Goal: Task Accomplishment & Management: Use online tool/utility

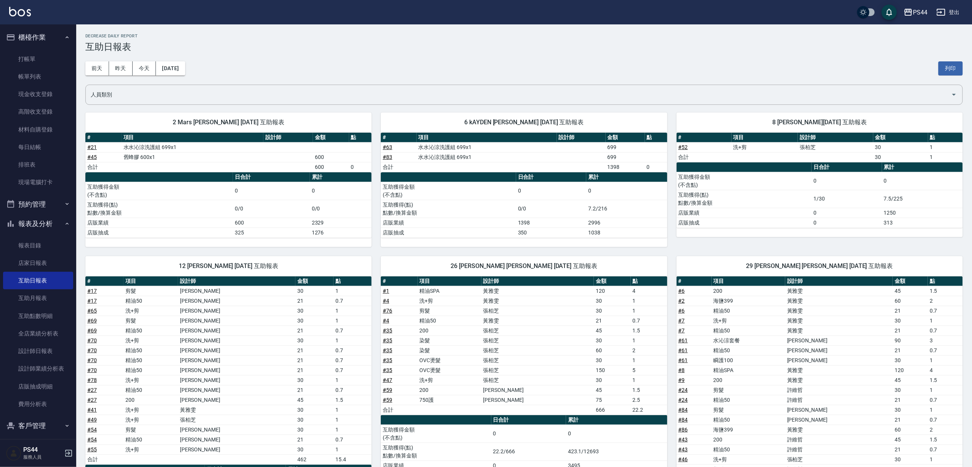
click at [32, 19] on div "PS44 登出" at bounding box center [486, 12] width 972 height 24
click at [31, 18] on div "PS44 登出" at bounding box center [486, 12] width 972 height 24
click at [19, 11] on img at bounding box center [20, 12] width 22 height 10
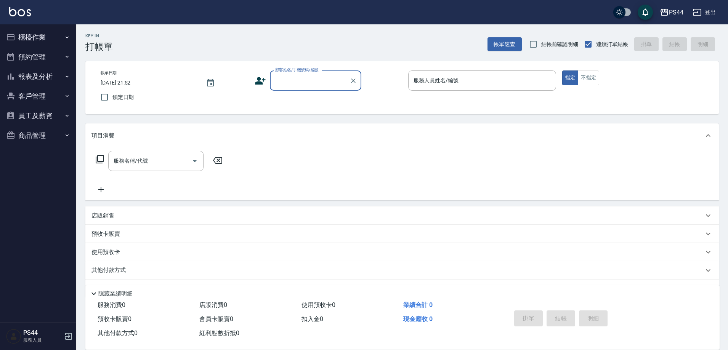
drag, startPoint x: 949, startPoint y: 0, endPoint x: 386, endPoint y: 41, distance: 564.7
click at [387, 41] on div "Key In 打帳單 帳單速查 結帳前確認明細 連續打單結帳 掛單 結帳 明細" at bounding box center [397, 38] width 643 height 28
click at [299, 87] on input "顧客姓名/手機號碼/編號" at bounding box center [309, 80] width 73 height 13
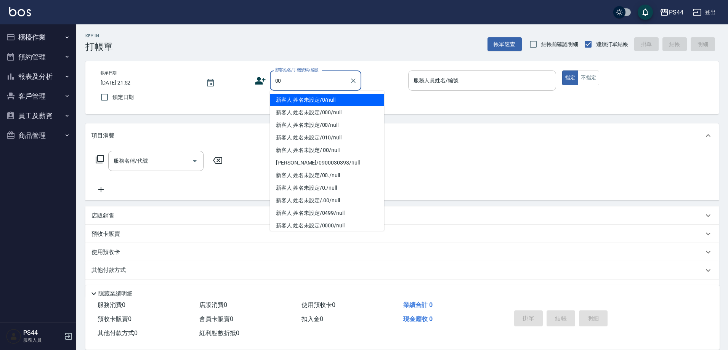
type input "新客人 姓名未設定/000/null"
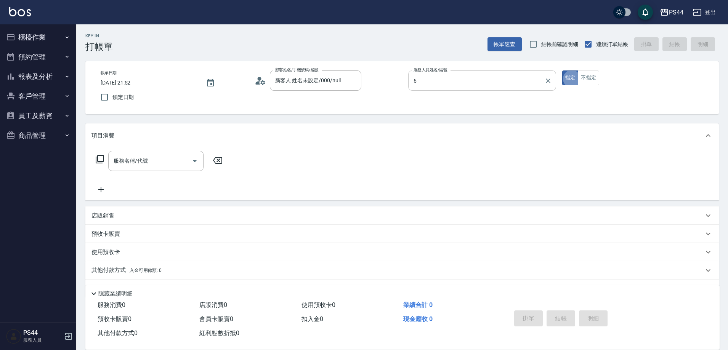
type input "kAYDEN-6"
type button "true"
type input "新客人 姓名未設定/00/null"
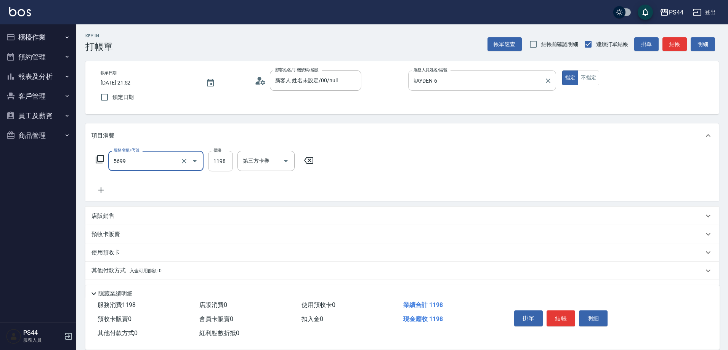
type input "水沁涼套餐(5699)"
type input "1098"
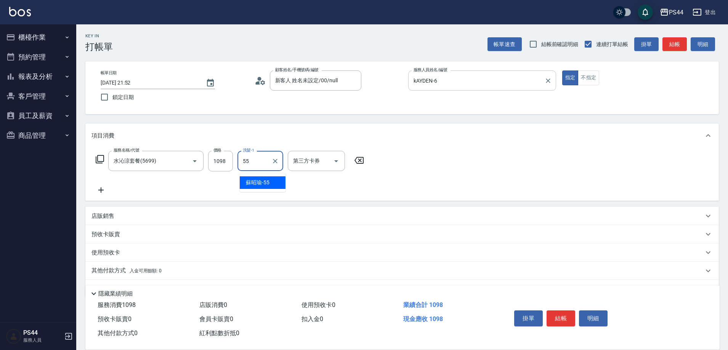
type input "蘇昭瑜-55"
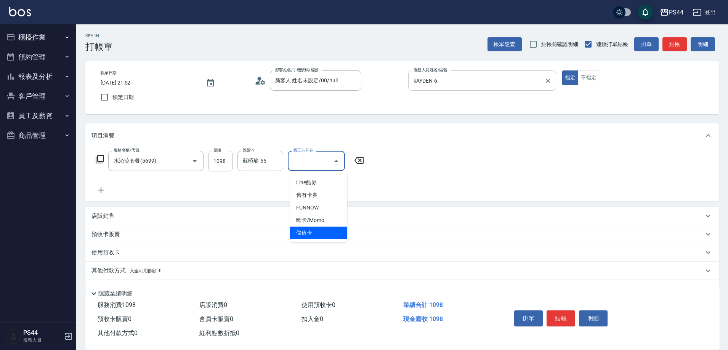
type input "儲值卡"
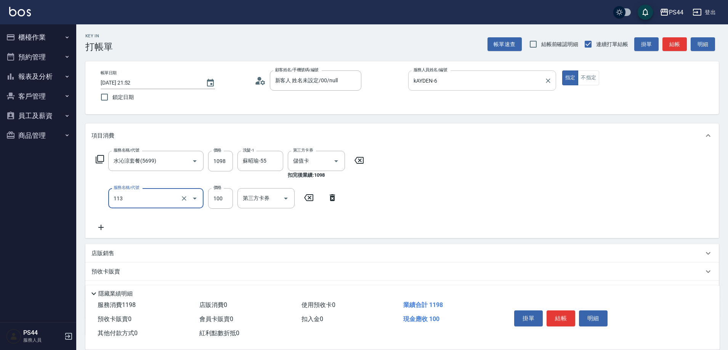
type input "瞬護100(113)"
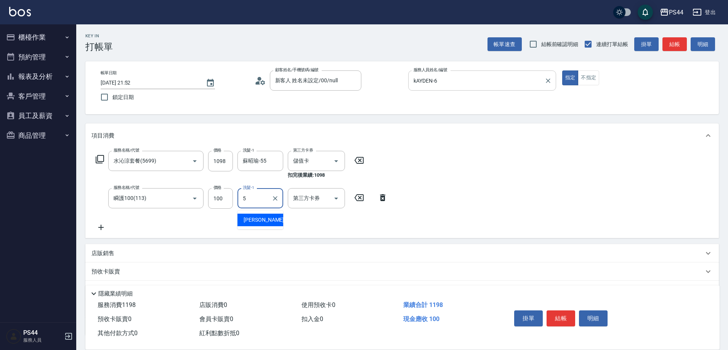
type input "[PERSON_NAME]-5"
click at [273, 201] on icon "Clear" at bounding box center [275, 198] width 5 height 5
type input "蘇昭瑜-55"
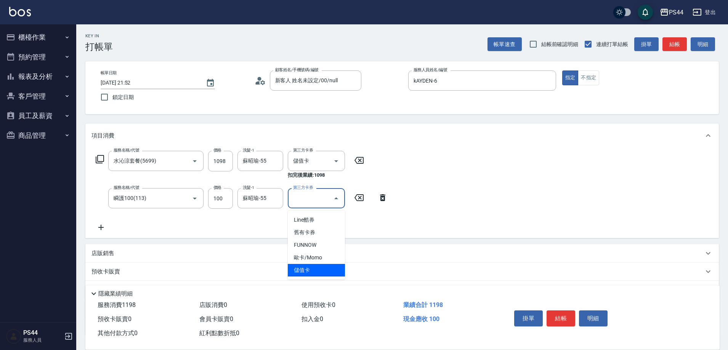
type input "儲值卡"
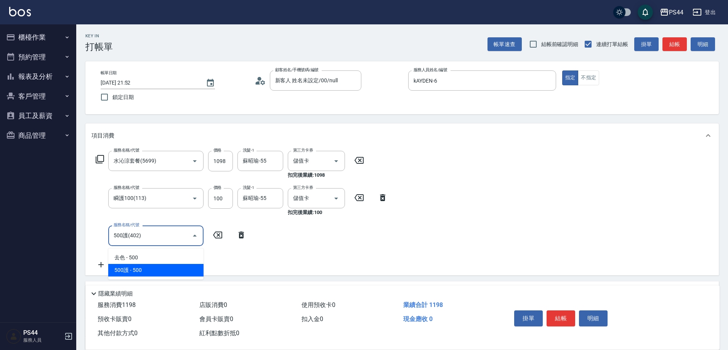
type input "500護(402)"
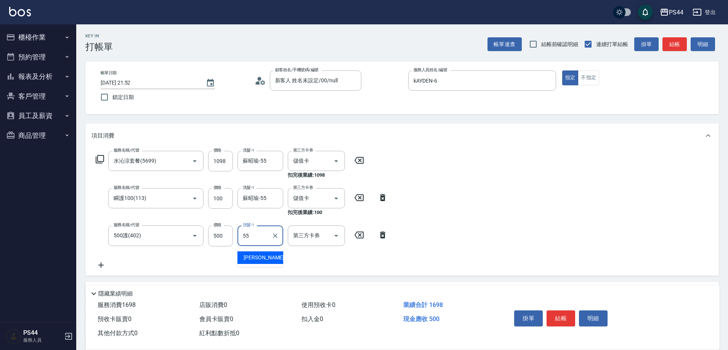
type input "蘇昭瑜-55"
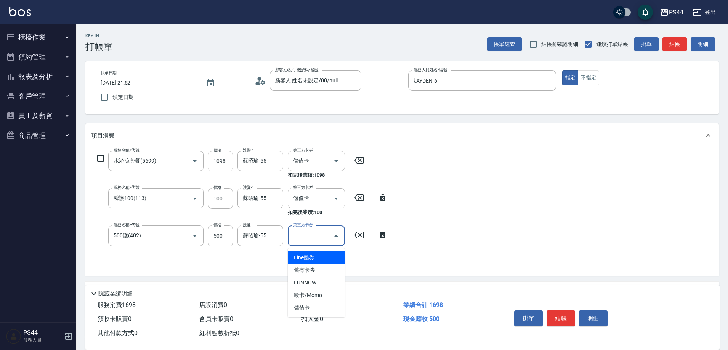
type input "儲值卡"
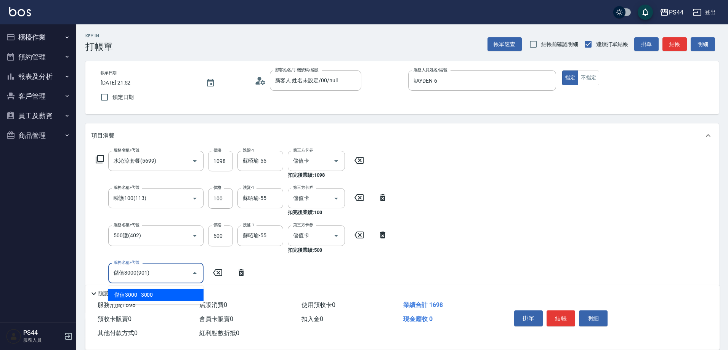
type input "儲值3000(901)"
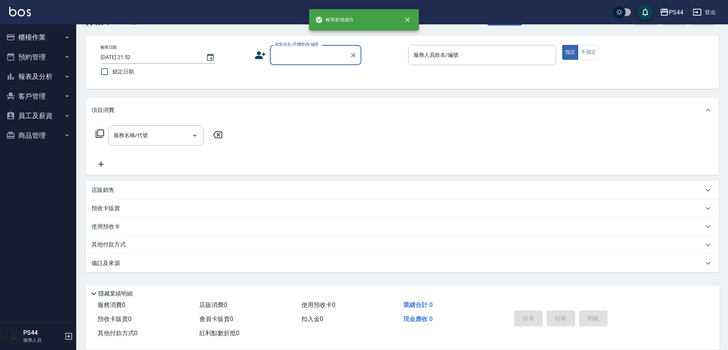
scroll to position [34, 0]
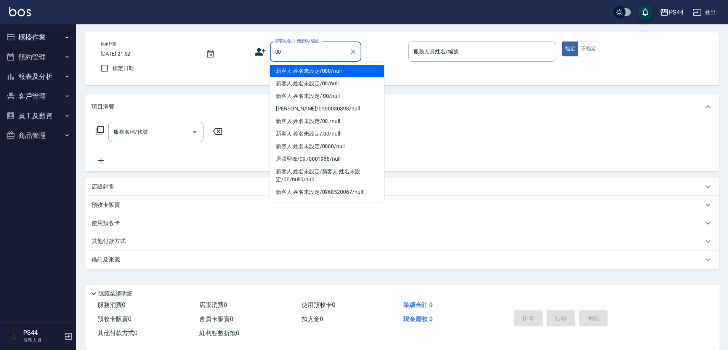
type input "新客人 姓名未設定/000/null"
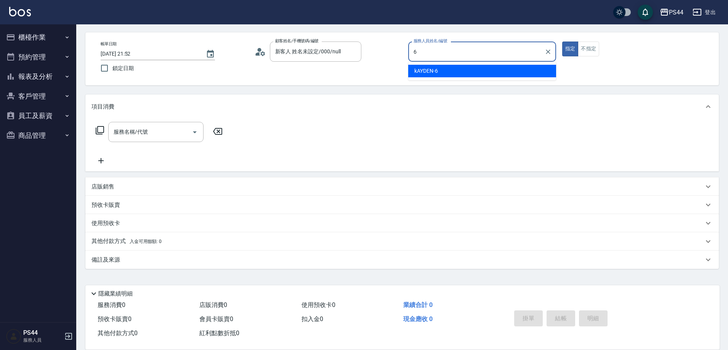
type input "kAYDEN-6"
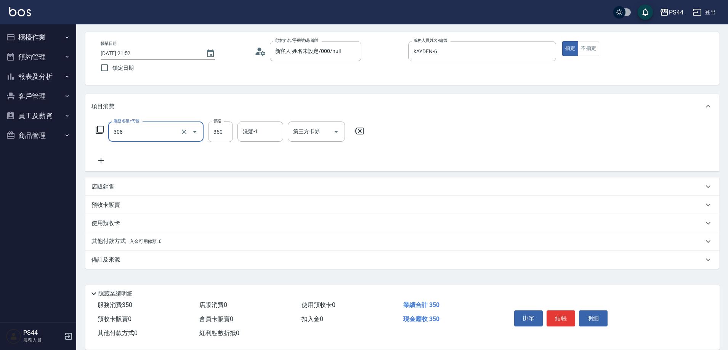
type input "洗+剪(308)"
type input "柔柔-33"
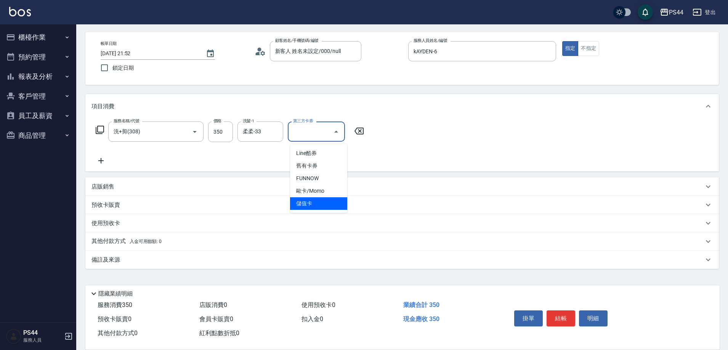
type input "儲值卡"
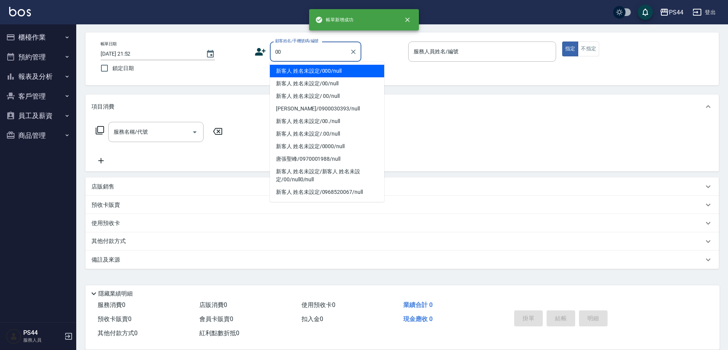
type input "新客人 姓名未設定/000/null"
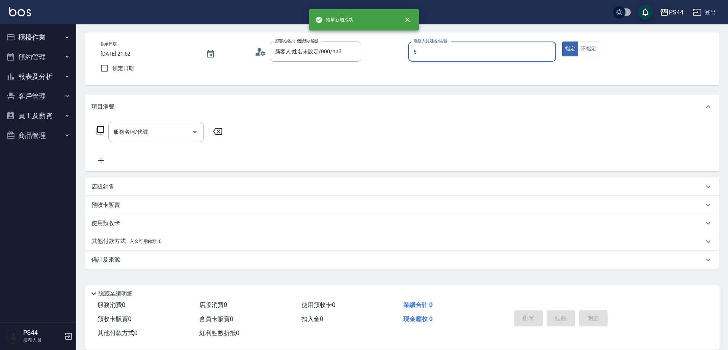
type input "kAYDEN-6"
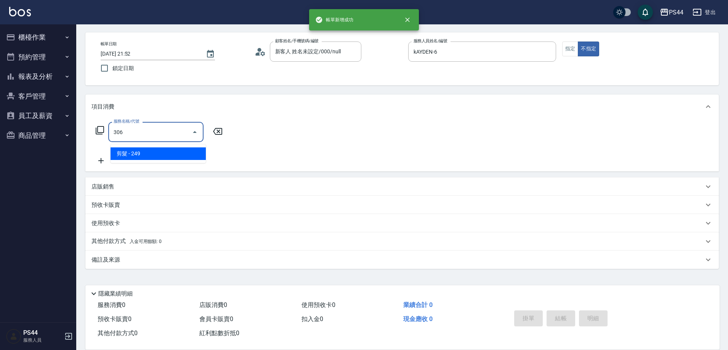
type input "剪髮(306)"
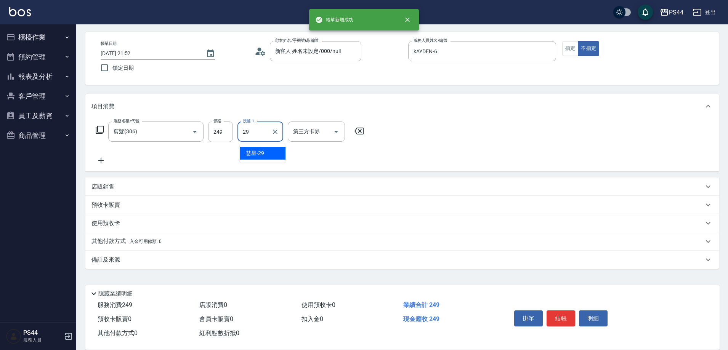
type input "慧星-29"
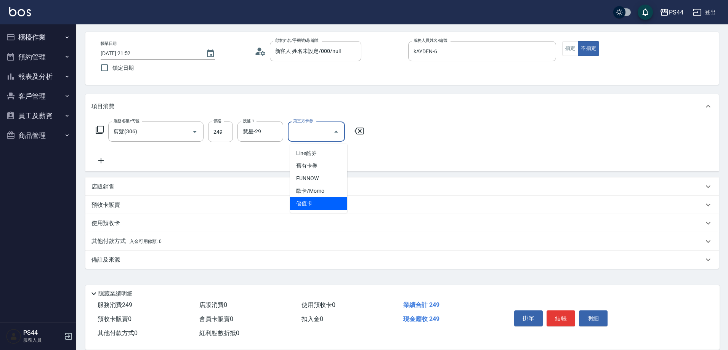
type input "儲值卡"
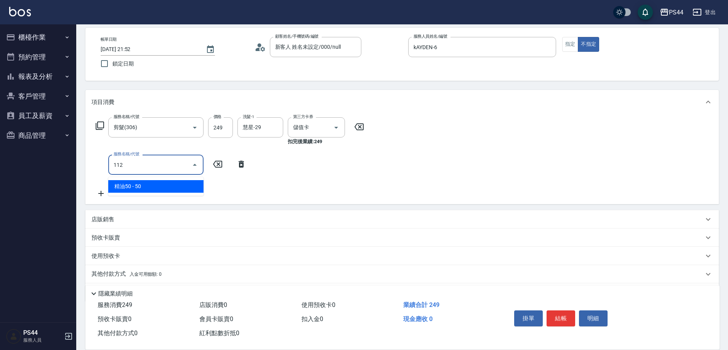
type input "精油50(112)"
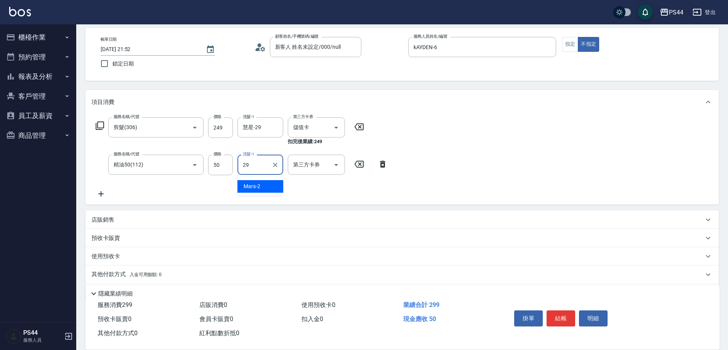
type input "慧星-29"
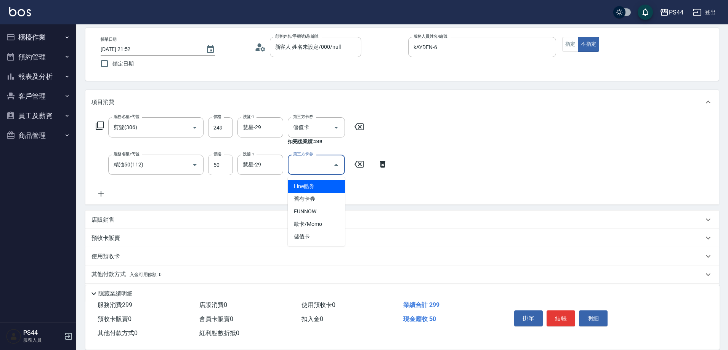
type input "儲值卡"
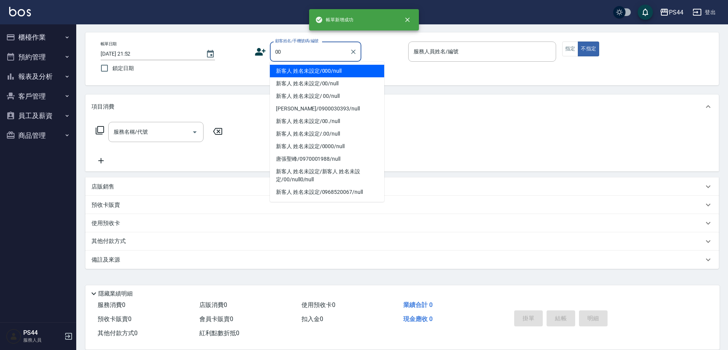
type input "新客人 姓名未設定/000/null"
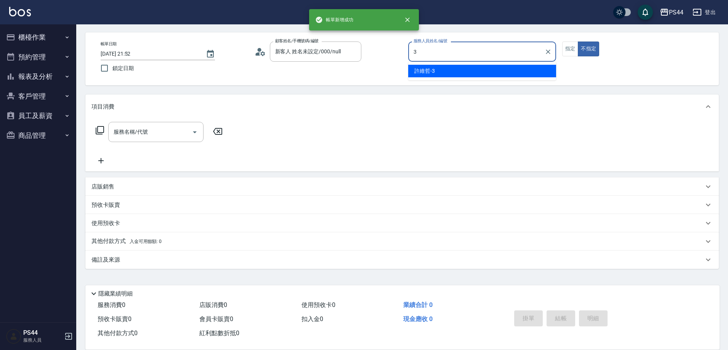
type input "許維哲-3"
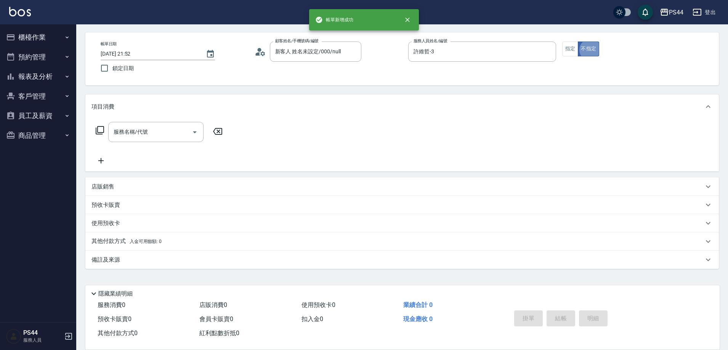
type button "false"
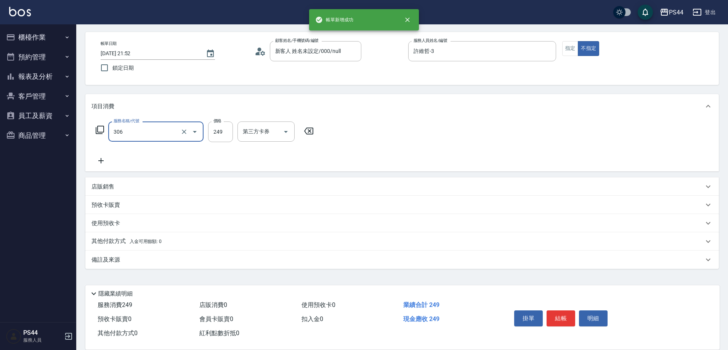
type input "剪髮(306)"
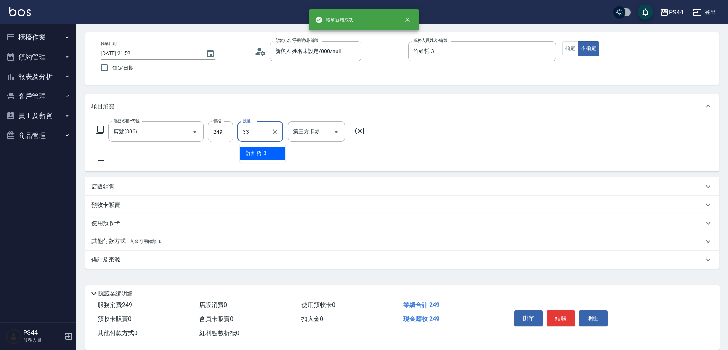
type input "柔柔-33"
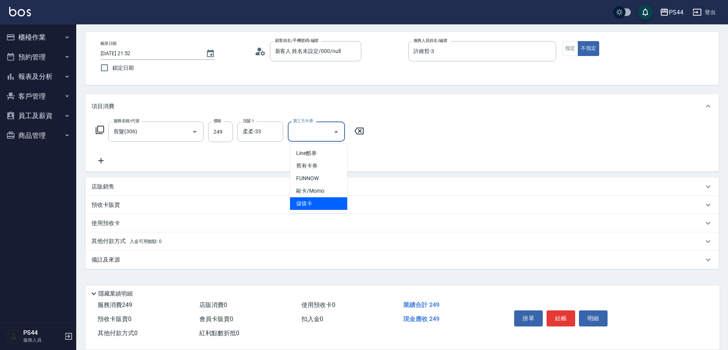
type input "儲值卡"
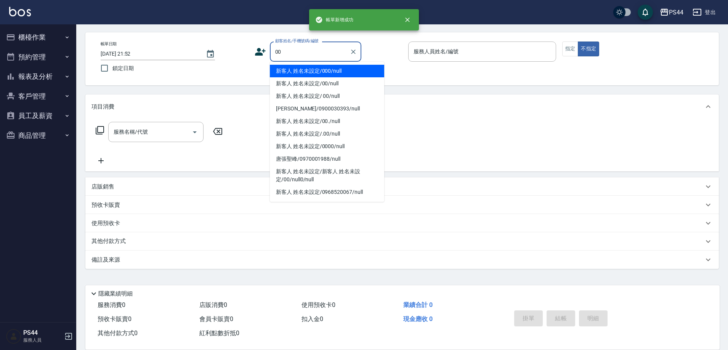
type input "新客人 姓名未設定/000/null"
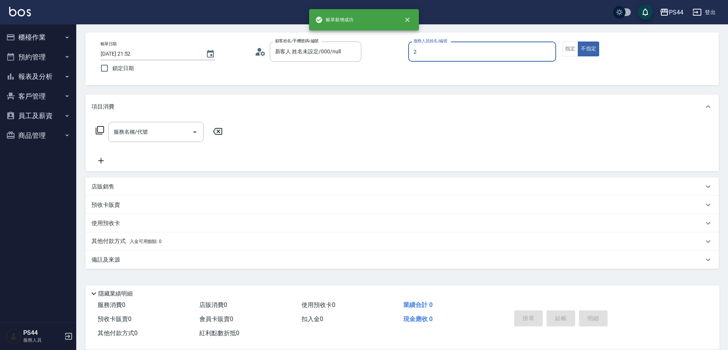
type input "Mars-2"
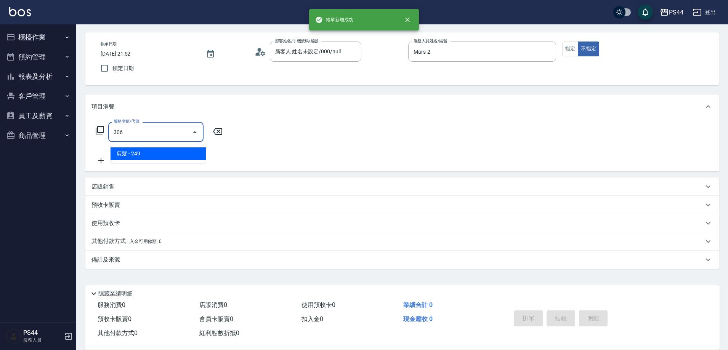
type input "剪髮(306)"
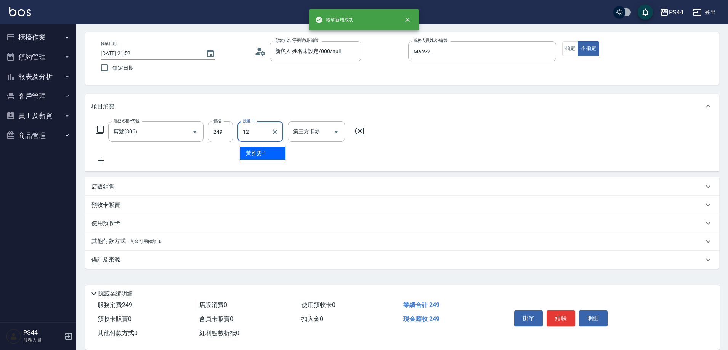
type input "[PERSON_NAME]-12"
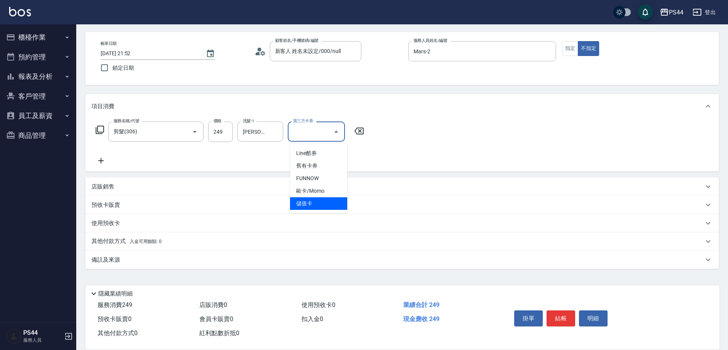
type input "儲值卡"
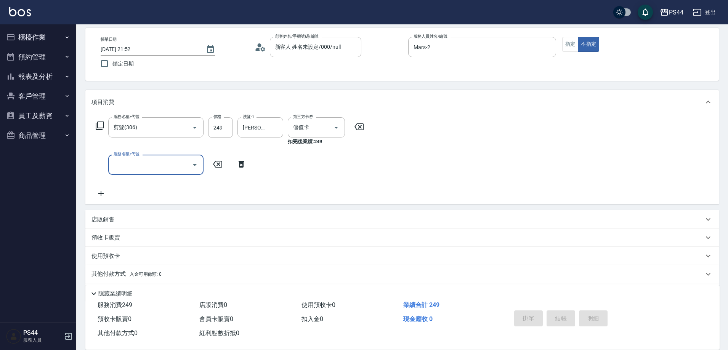
type input "[DATE] 21:53"
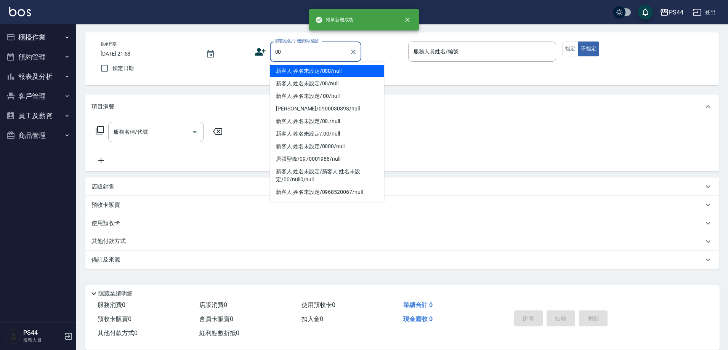
type input "新客人 姓名未設定/000/null"
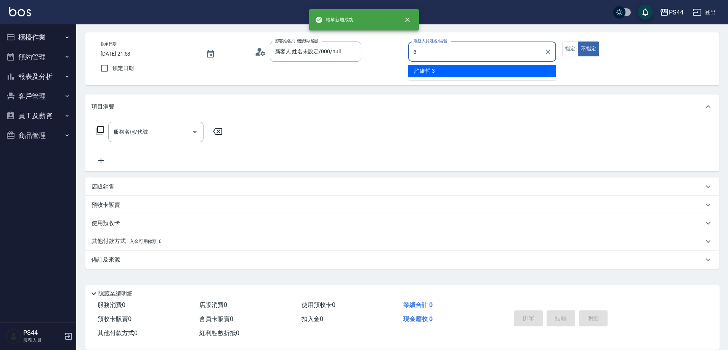
type input "許維哲-3"
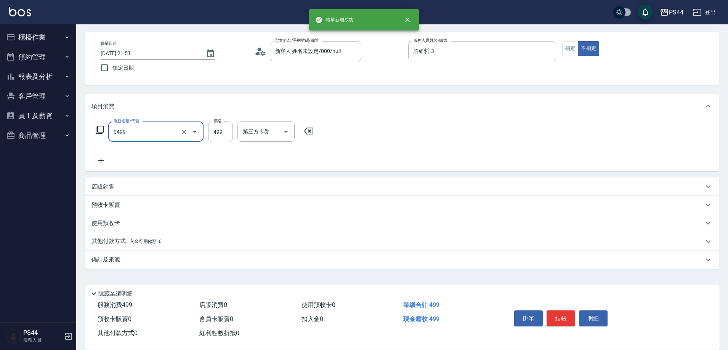
type input "[PERSON_NAME]499(0499)"
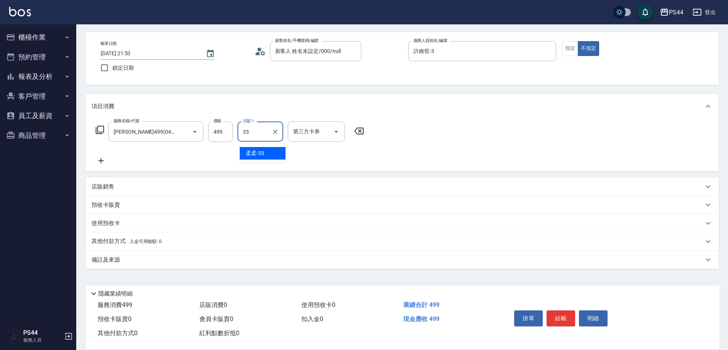
type input "柔柔-33"
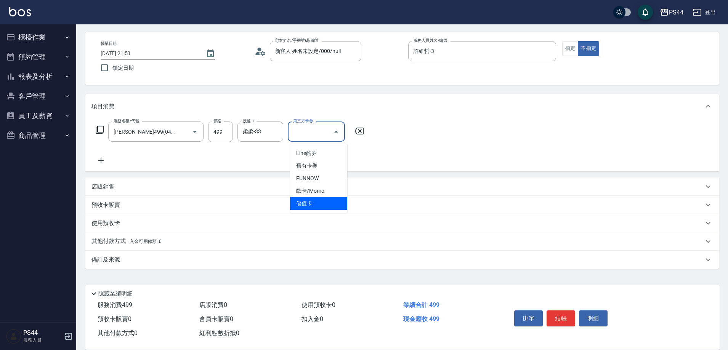
type input "儲值卡"
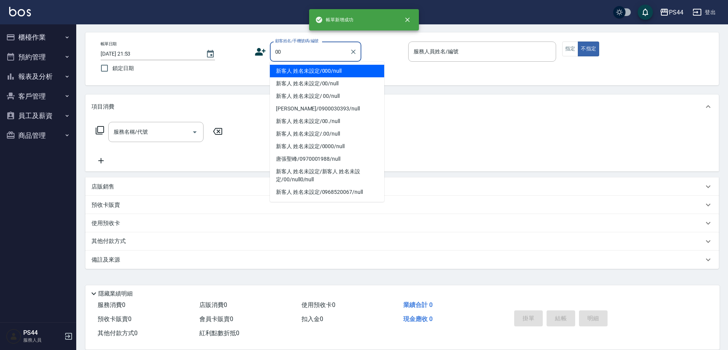
type input "新客人 姓名未設定/000/null"
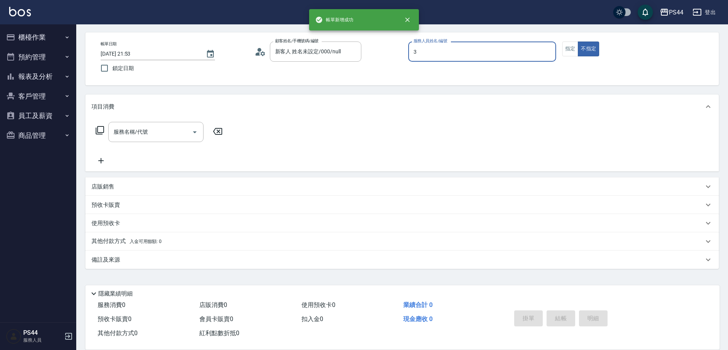
type input "許維哲-3"
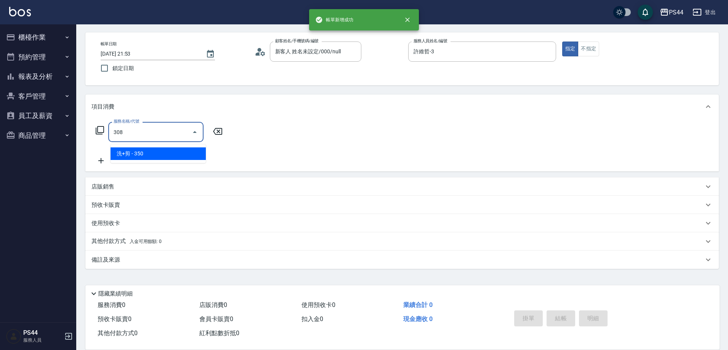
type input "洗+剪(308)"
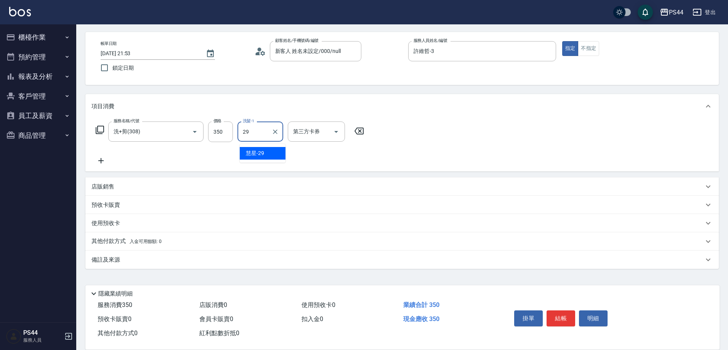
type input "慧星-29"
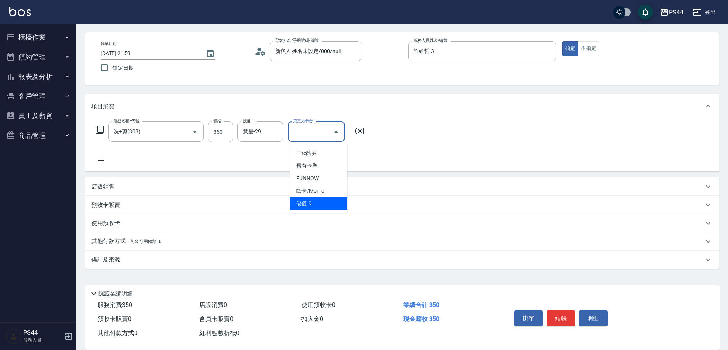
type input "儲值卡"
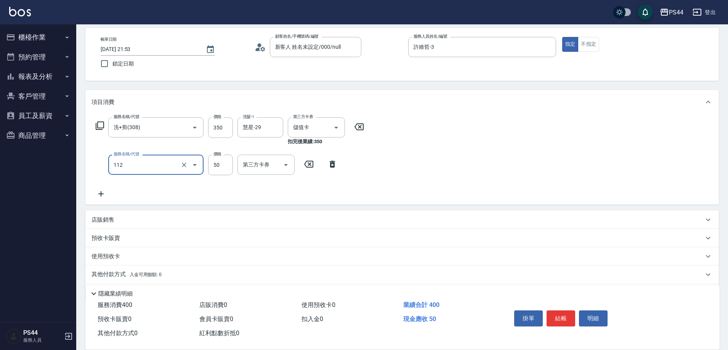
type input "精油50(112)"
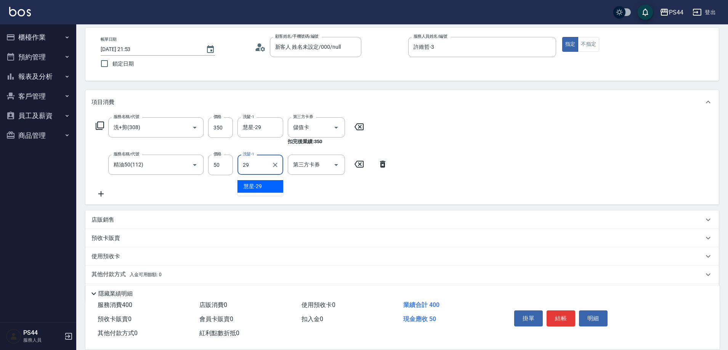
type input "慧星-29"
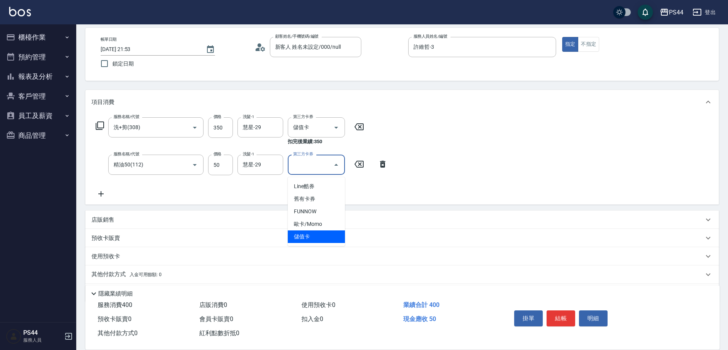
type input "儲值卡"
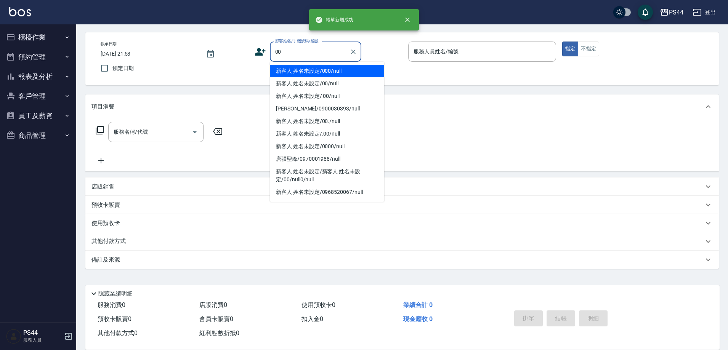
type input "新客人 姓名未設定/000/null"
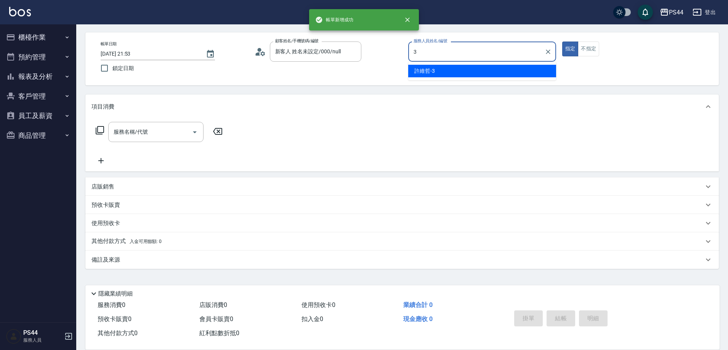
type input "許維哲-3"
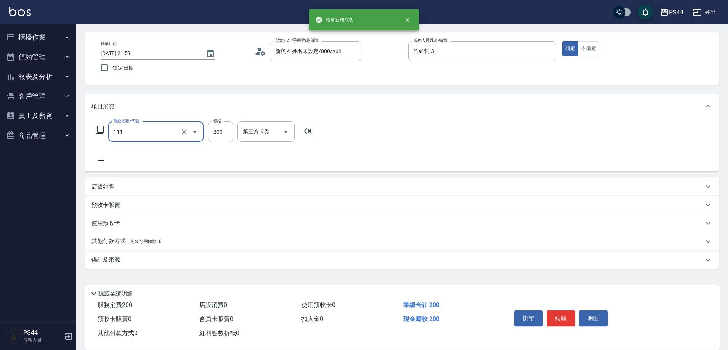
type input "200(111)"
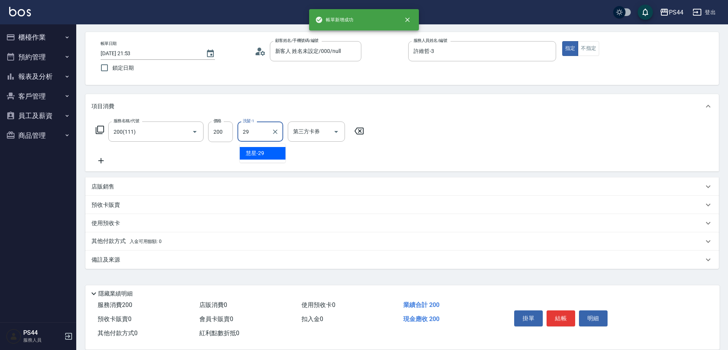
type input "慧星-29"
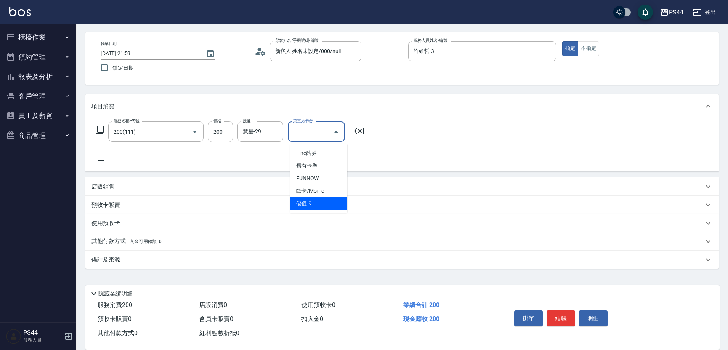
type input "儲值卡"
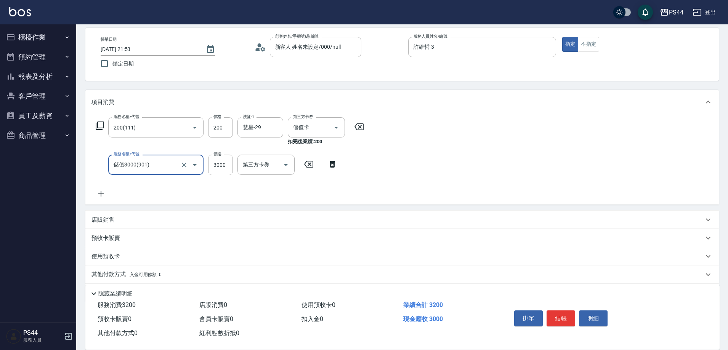
type input "儲值3000(901)"
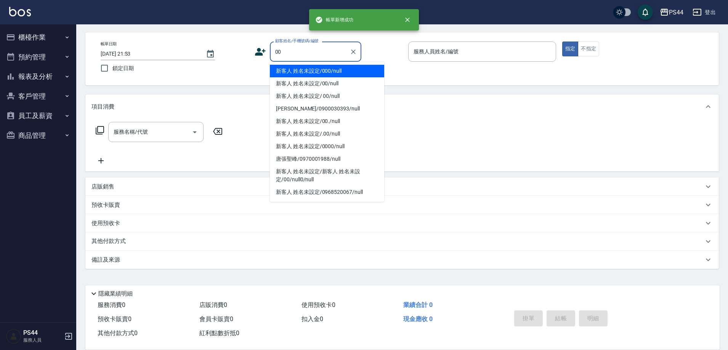
type input "00"
type input "."
type input "新客人 姓名未設定/000/null"
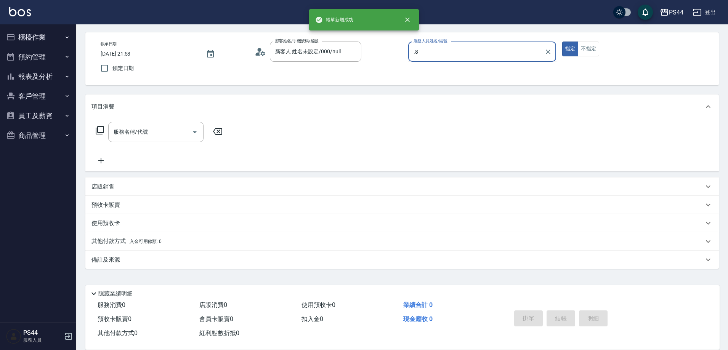
type input ".8"
click at [562, 42] on button "指定" at bounding box center [570, 49] width 16 height 15
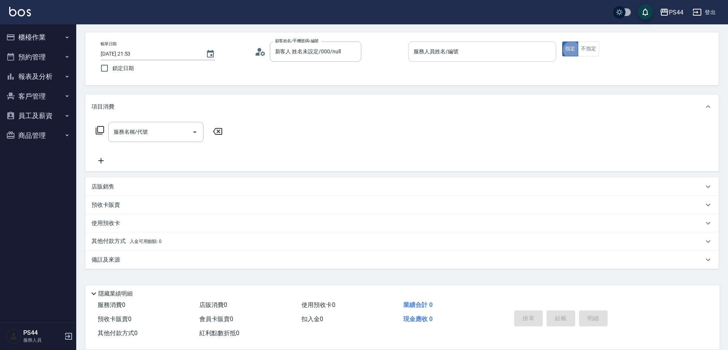
click at [524, 46] on input "服務人員姓名/編號" at bounding box center [482, 51] width 141 height 13
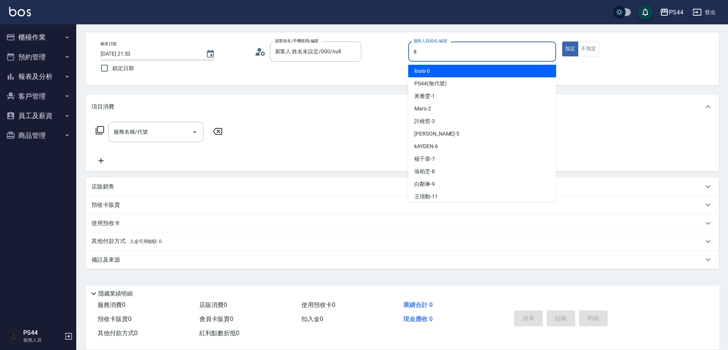
type input "張柏芝-8"
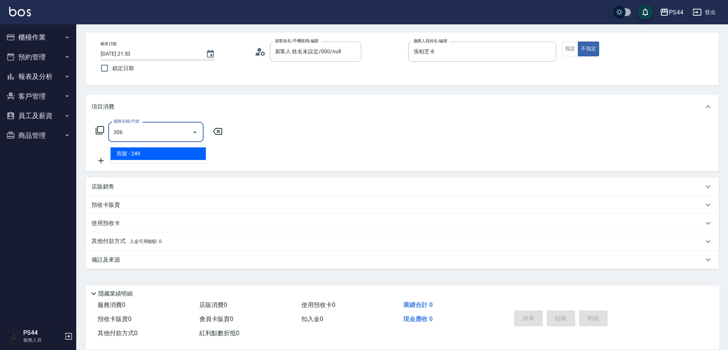
type input "剪髮(306)"
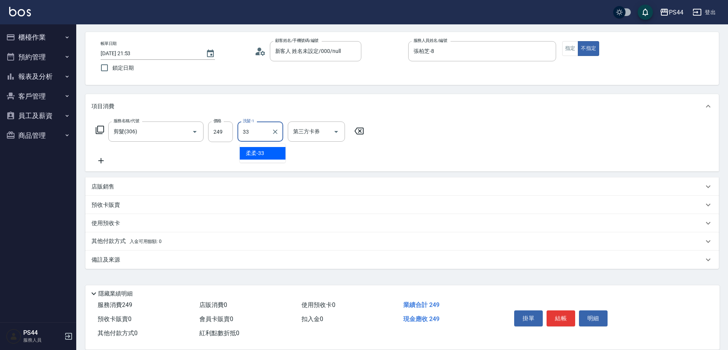
type input "柔柔-33"
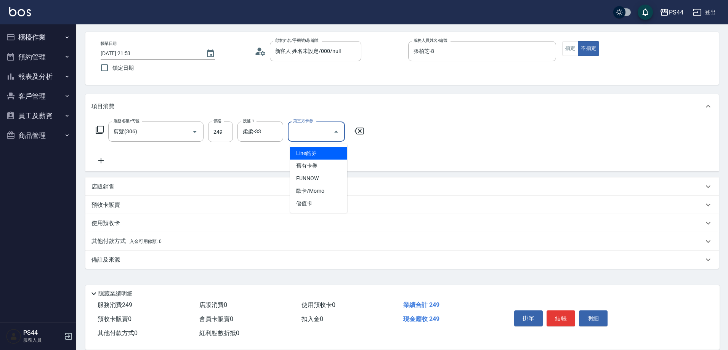
type input "儲值卡"
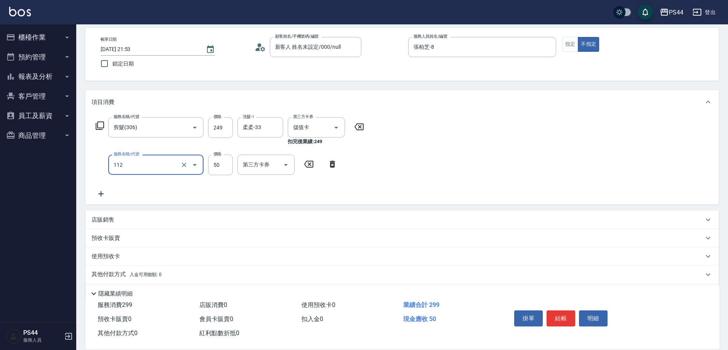
type input "精油50(112)"
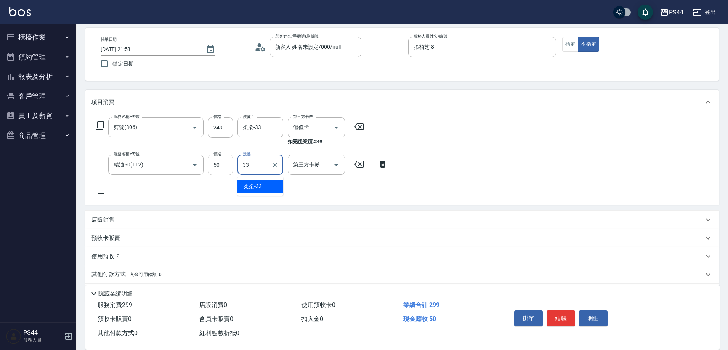
type input "柔柔-33"
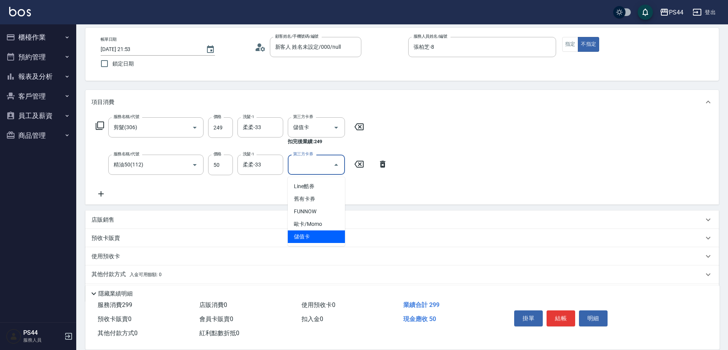
type input "儲值卡"
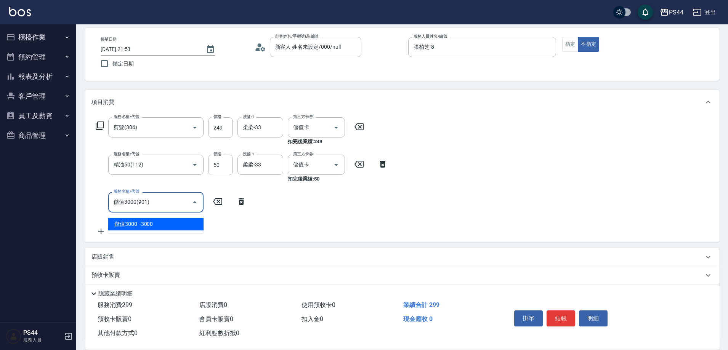
type input "儲值3000(901)"
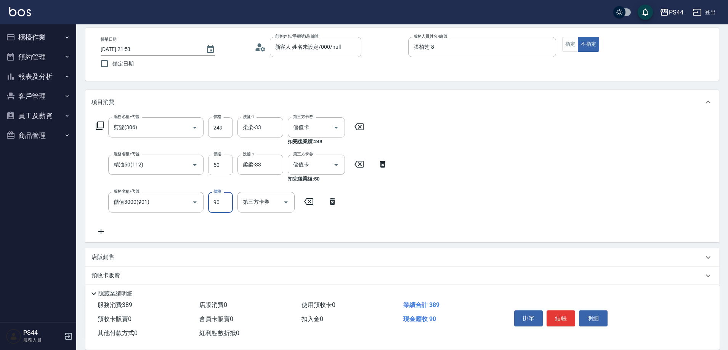
type input "90"
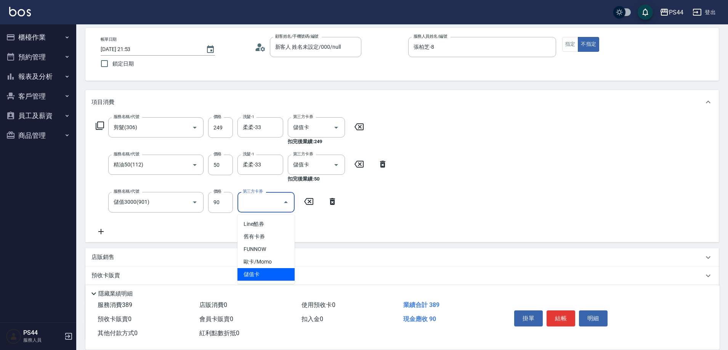
type input "儲值卡"
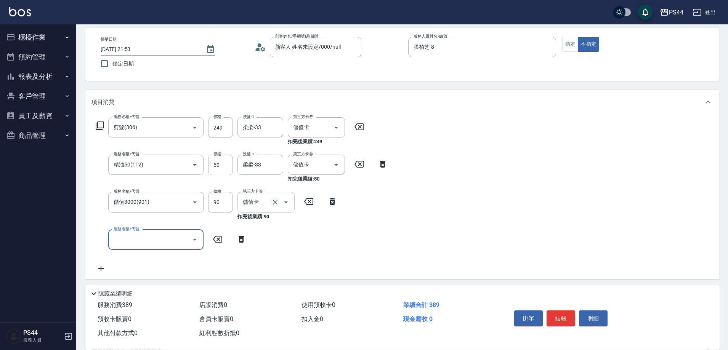
click at [277, 202] on button "Clear" at bounding box center [275, 202] width 11 height 11
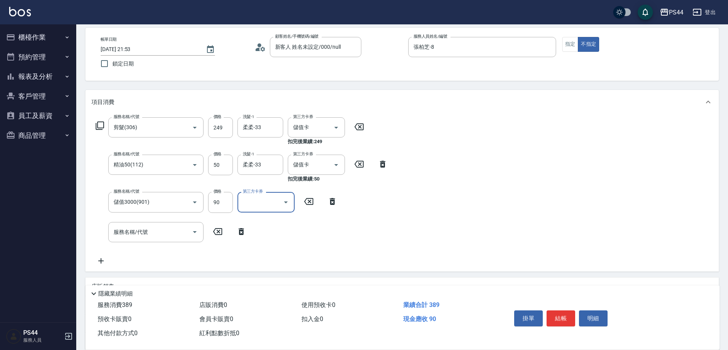
click at [479, 164] on div "服務名稱/代號 剪髮(306) 服務名稱/代號 價格 249 價格 洗髮-1 柔柔-33 洗髮-1 第三方卡券 儲值卡 第三方卡券 扣完後業績: 249 服務…" at bounding box center [402, 192] width 634 height 157
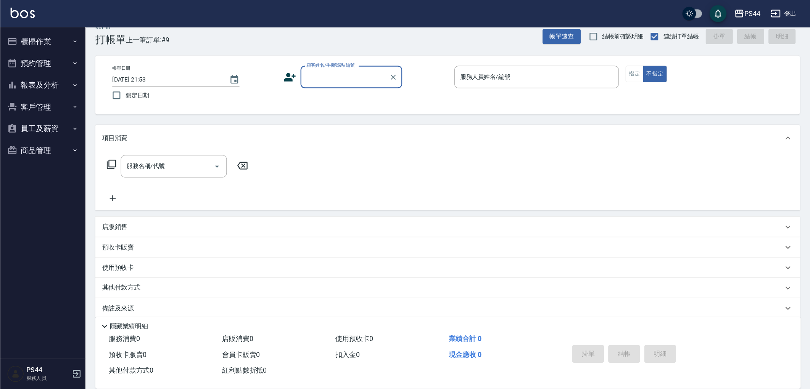
scroll to position [0, 0]
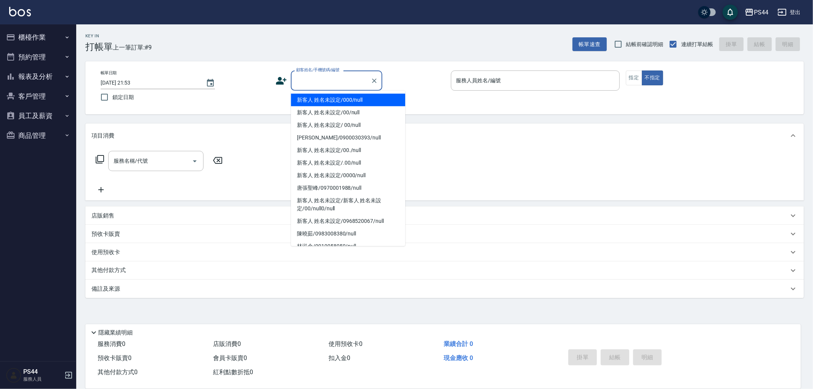
drag, startPoint x: 712, startPoint y: 2, endPoint x: 321, endPoint y: 77, distance: 398.0
click at [321, 77] on input "顧客姓名/手機號碼/編號" at bounding box center [330, 80] width 73 height 13
type input "新客人 姓名未設定/000/null"
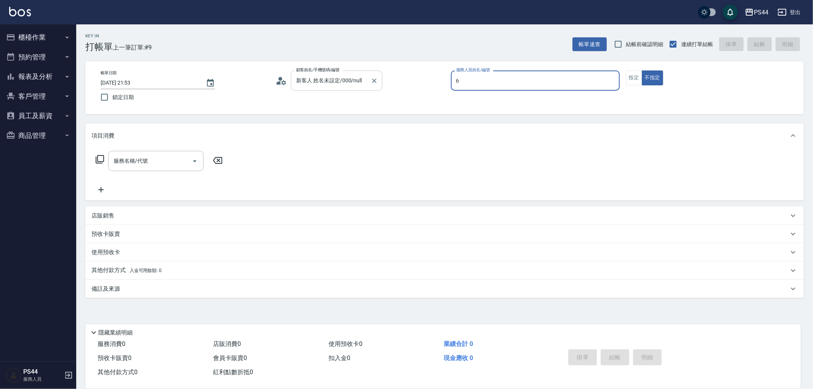
type input "kAYDEN-6"
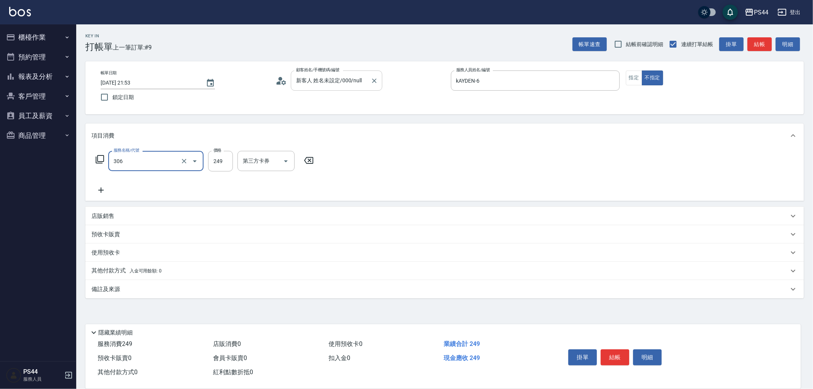
type input "剪髮(306)"
type input "[PERSON_NAME]-12"
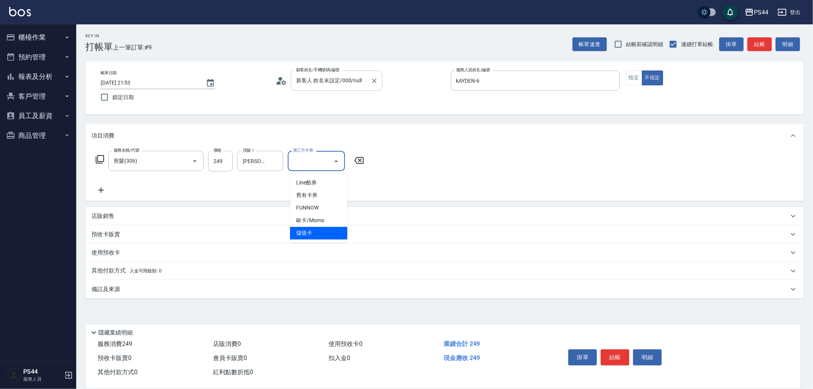
type input "儲值卡"
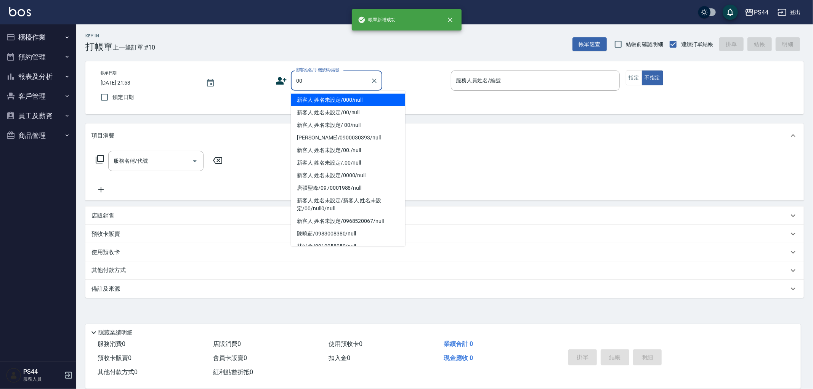
type input "新客人 姓名未設定/000/null"
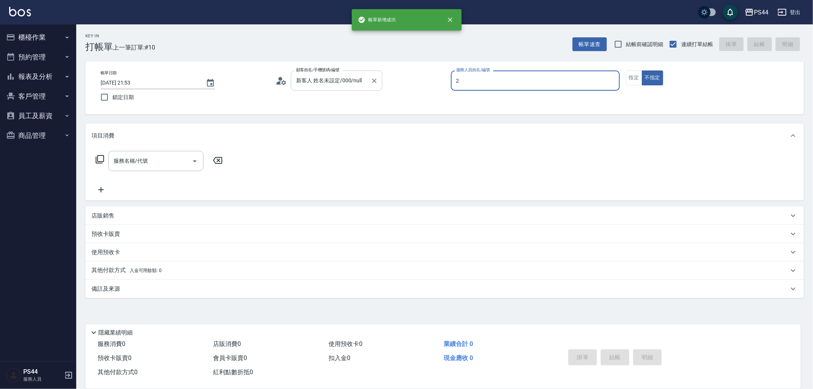
type input "Mars-2"
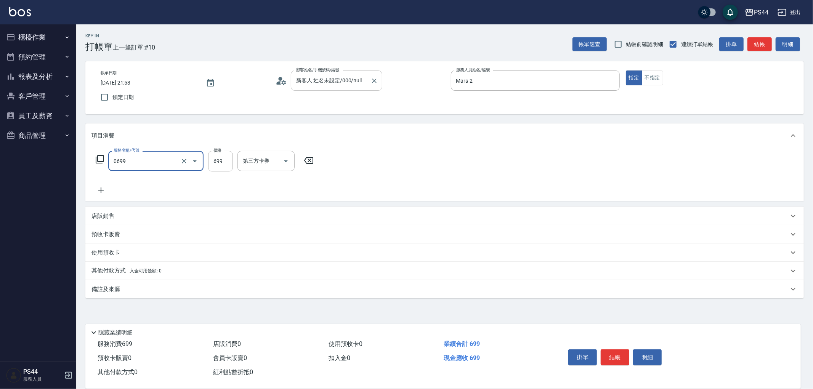
type input "精油SPA(0699)"
type input "柔柔-33"
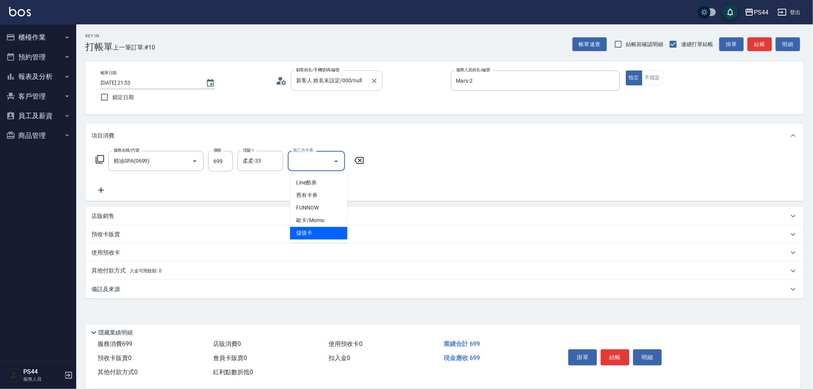
type input "儲值卡"
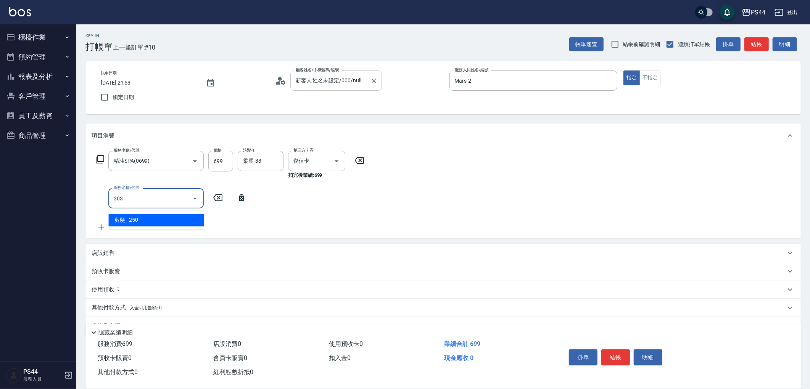
type input "剪髮(303)"
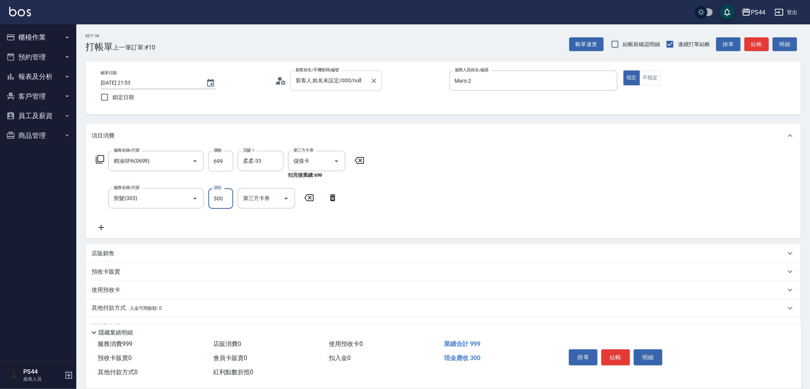
type input "300"
type input "儲值卡"
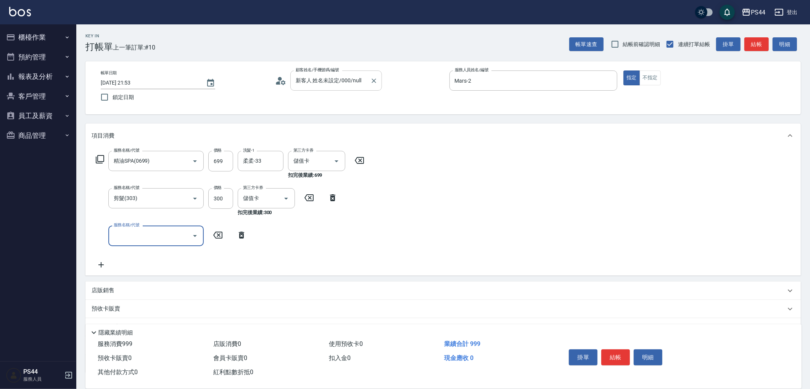
type input "6"
type input "儲值6000(902)"
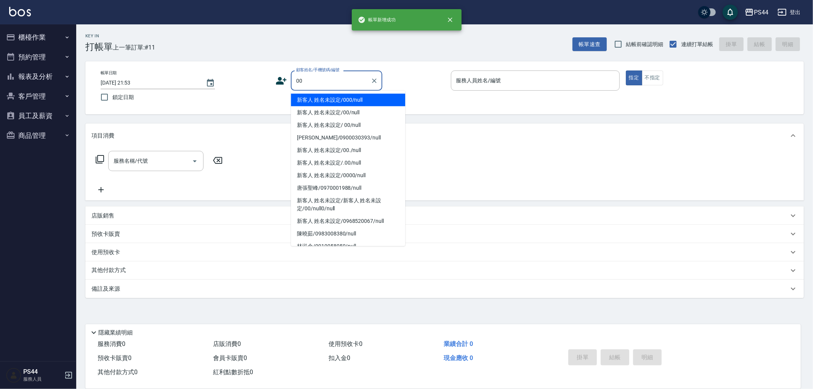
type input "新客人 姓名未設定/000/null"
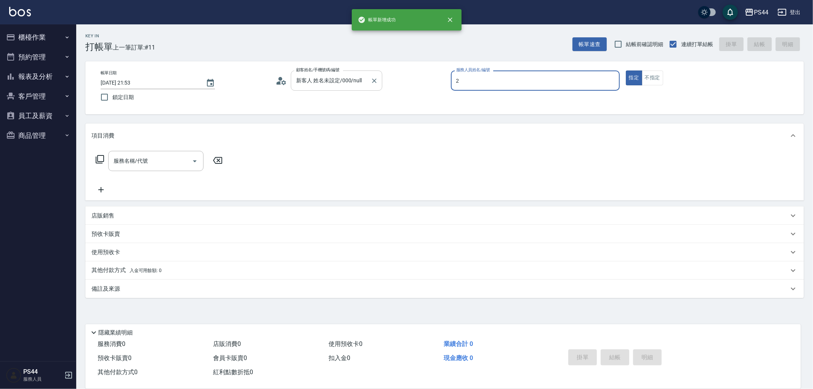
type input "Mars-2"
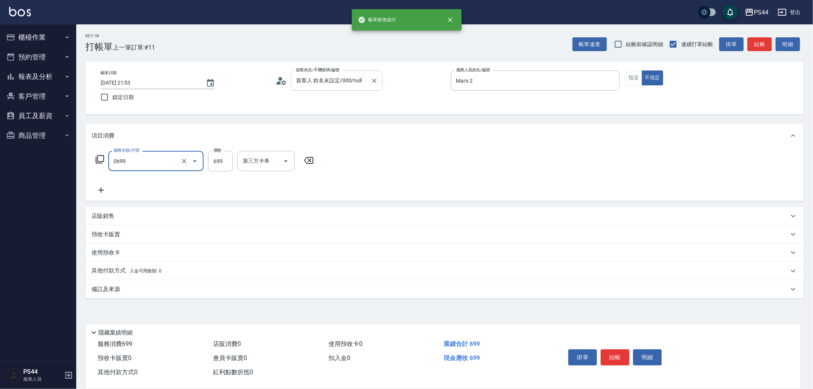
type input "精油SPA(0699)"
type input "蘇昭瑜-55"
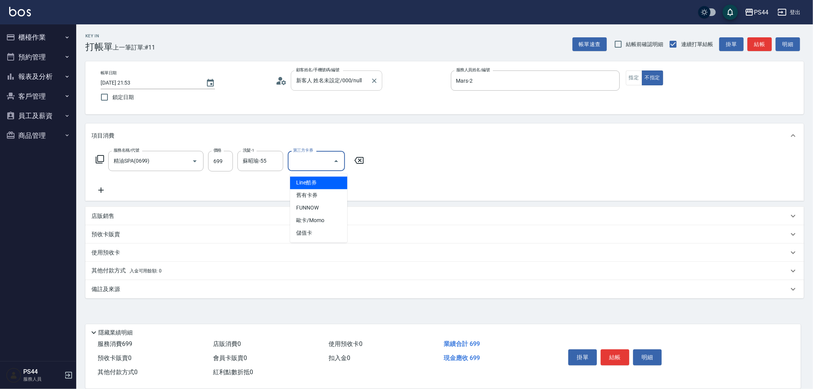
type input "儲值卡"
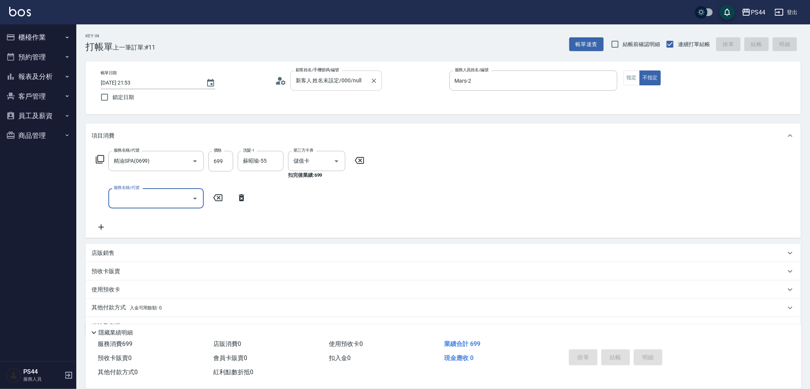
type input "[DATE] 21:54"
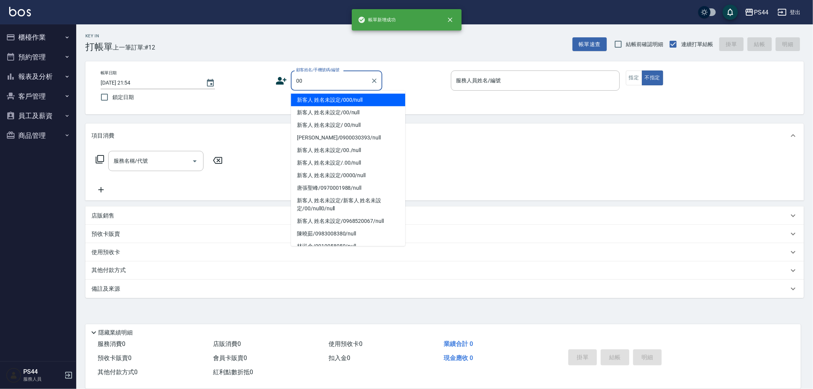
type input "新客人 姓名未設定/000/null"
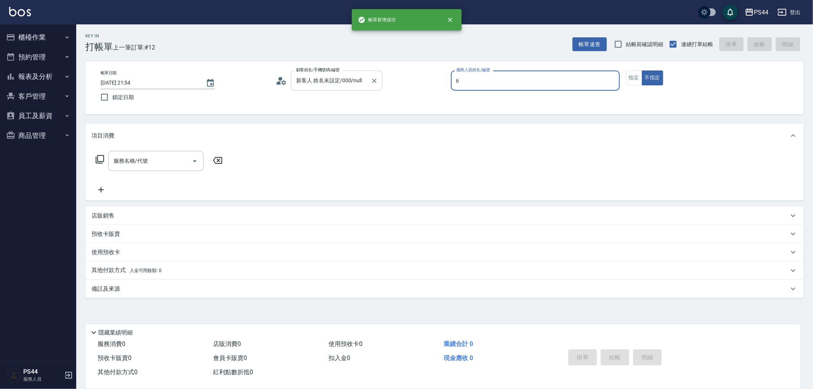
type input "kAYDEN-6"
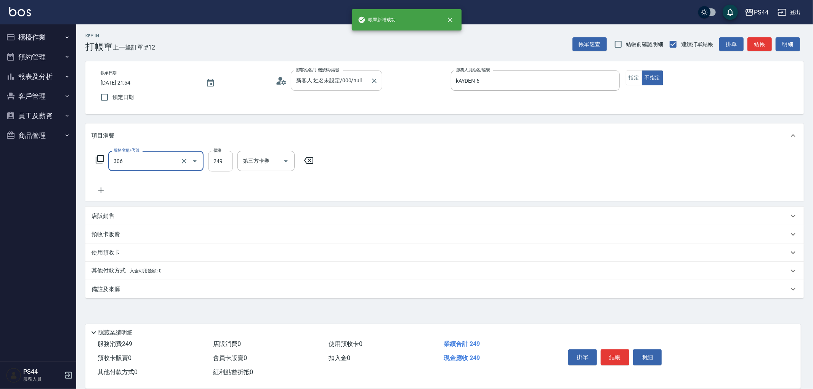
type input "剪髮(306)"
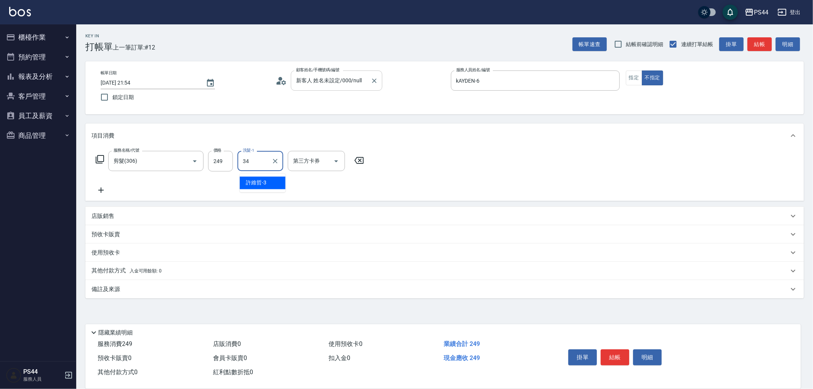
type input "[PERSON_NAME]月-34"
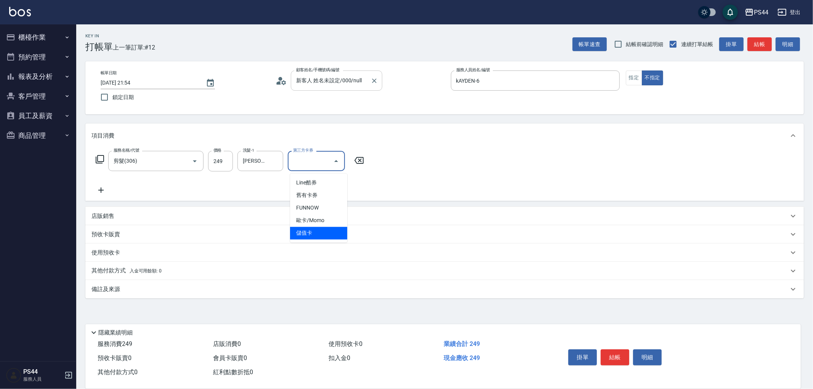
type input "儲值卡"
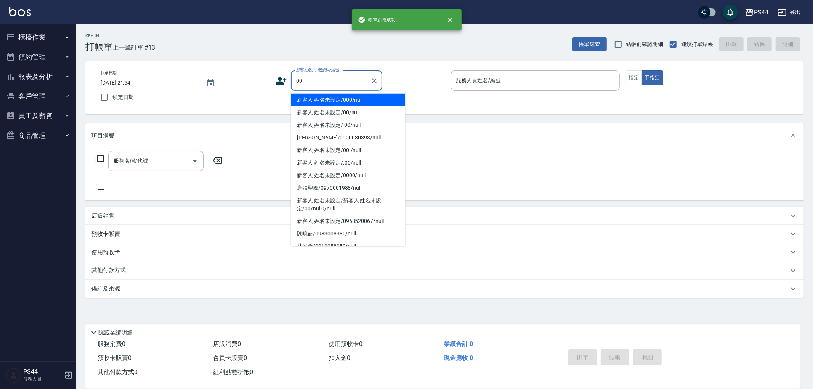
type input "新客人 姓名未設定/000/null"
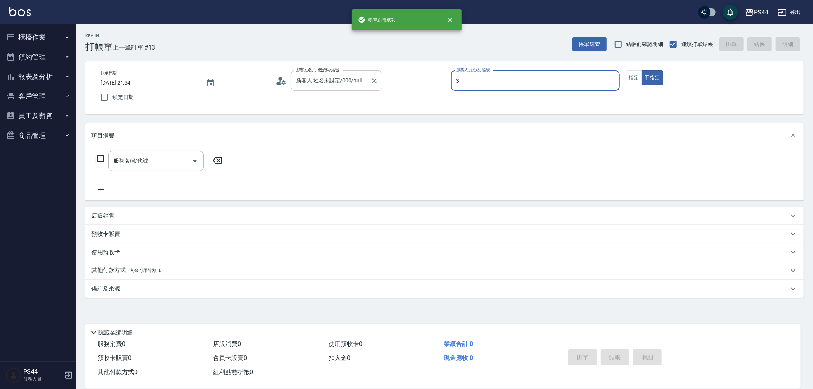
type input "許維哲-3"
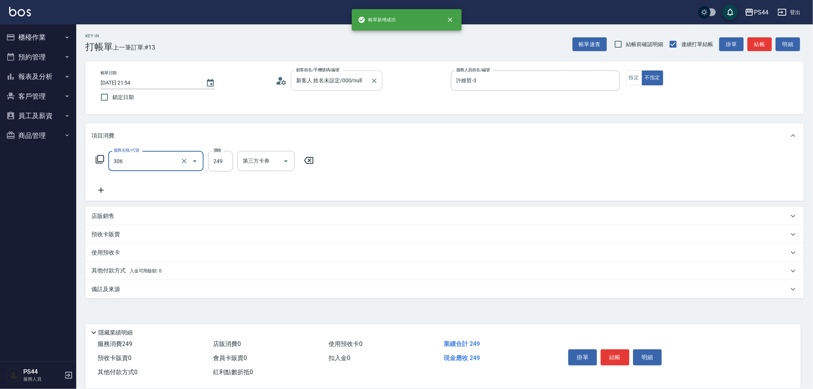
type input "剪髮(306)"
type input "王姵眙-37"
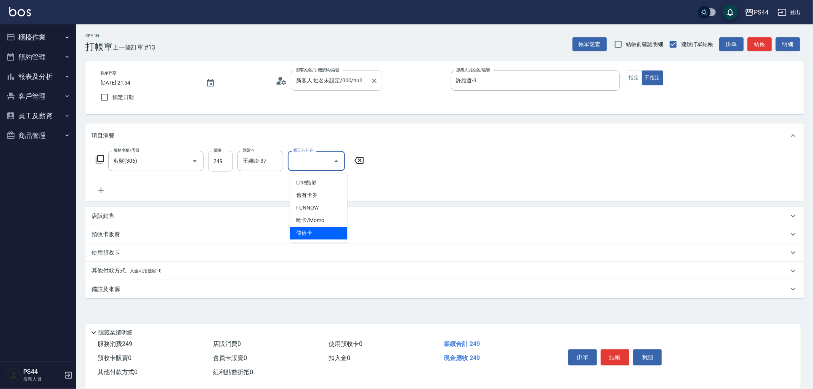
type input "儲值卡"
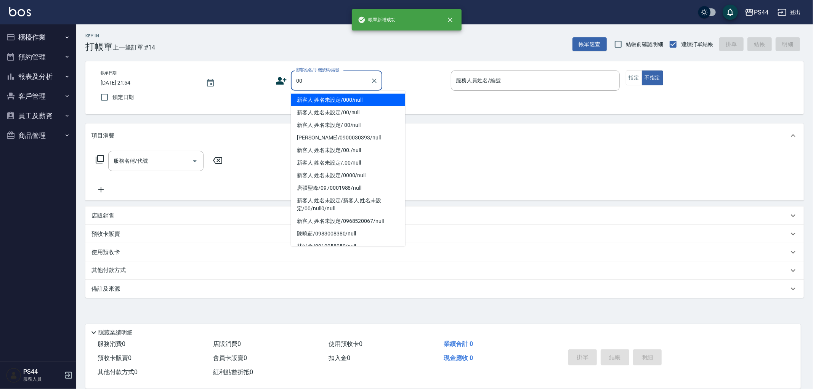
type input "新客人 姓名未設定/000/null"
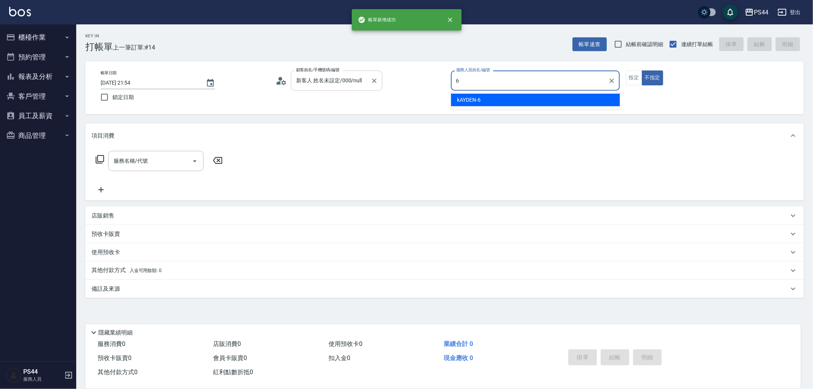
type input "kAYDEN-6"
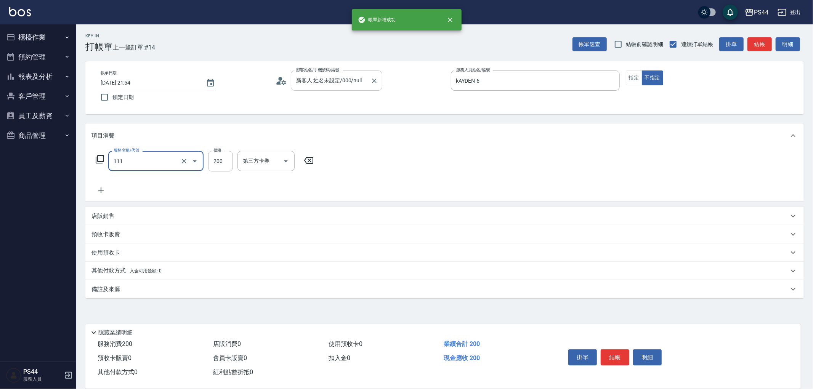
type input "200(111)"
type input "蘇昭瑜-55"
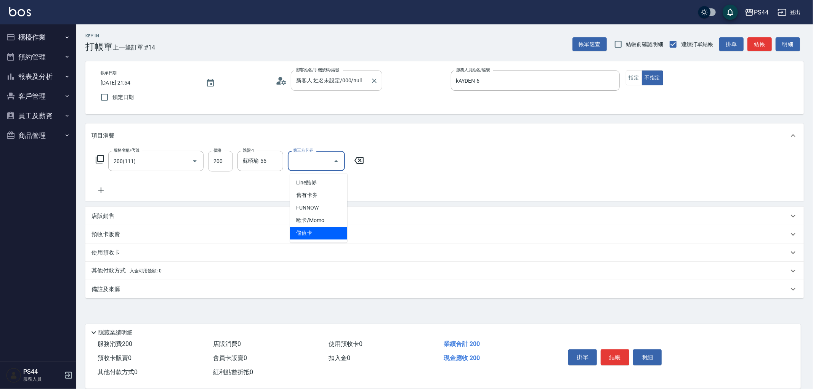
type input "儲值卡"
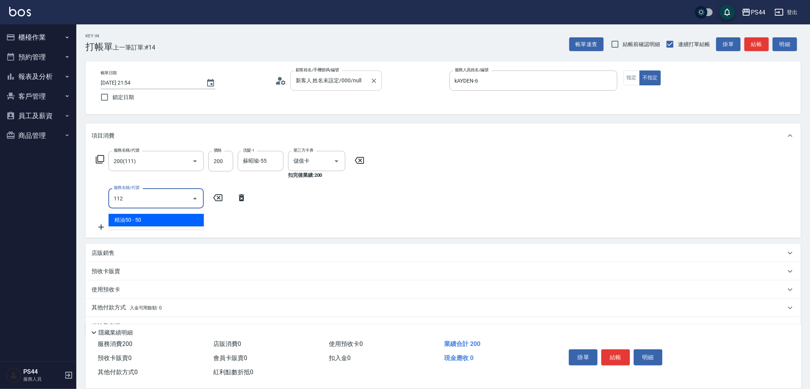
type input "精油50(112)"
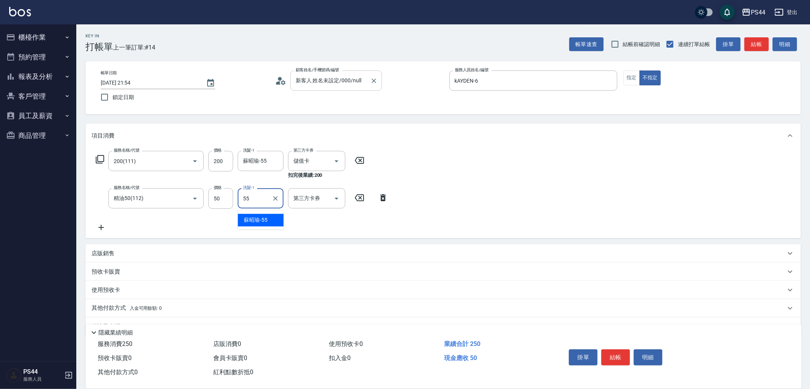
type input "蘇昭瑜-55"
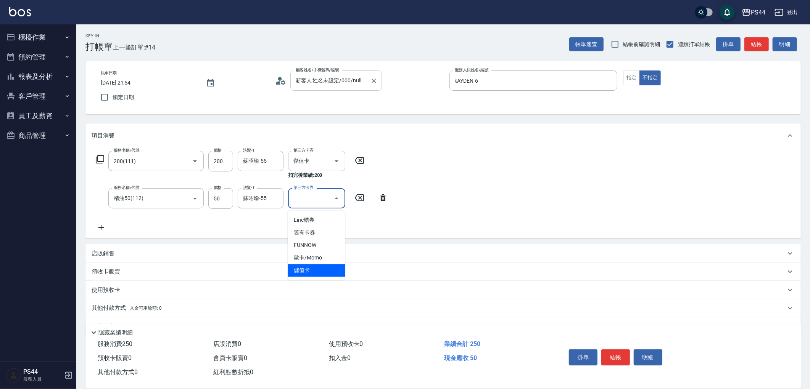
type input "儲值卡"
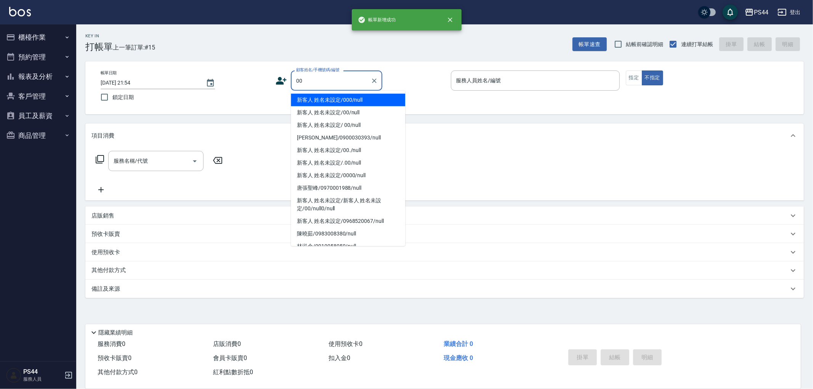
type input "新客人 姓名未設定/000/null"
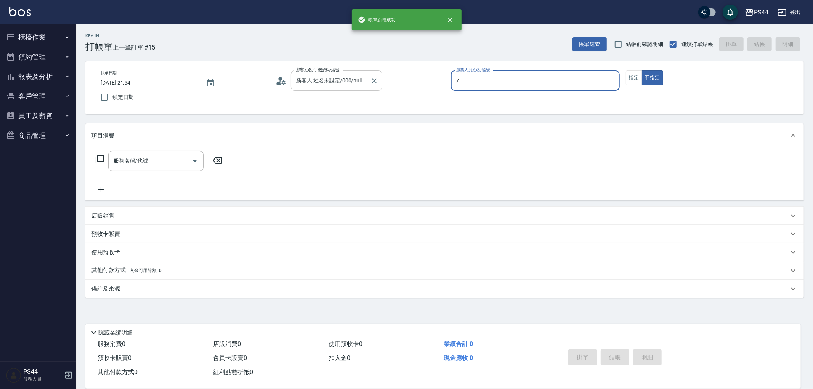
type input "楊千蓉-7"
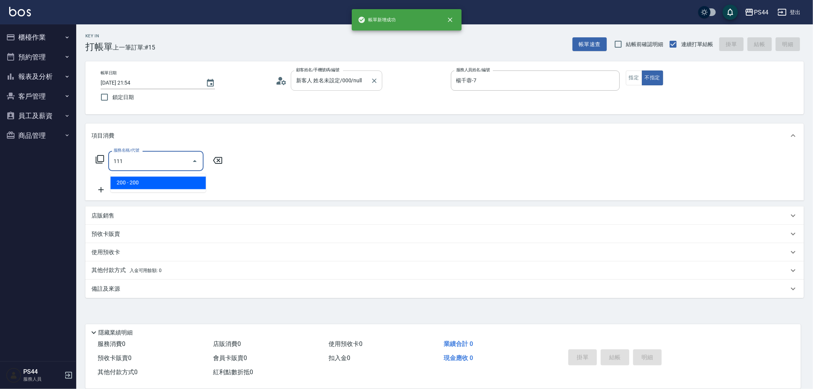
type input "200(111)"
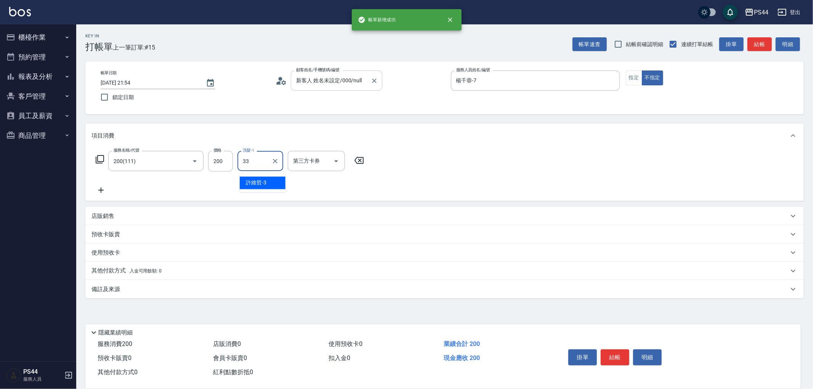
type input "柔柔-33"
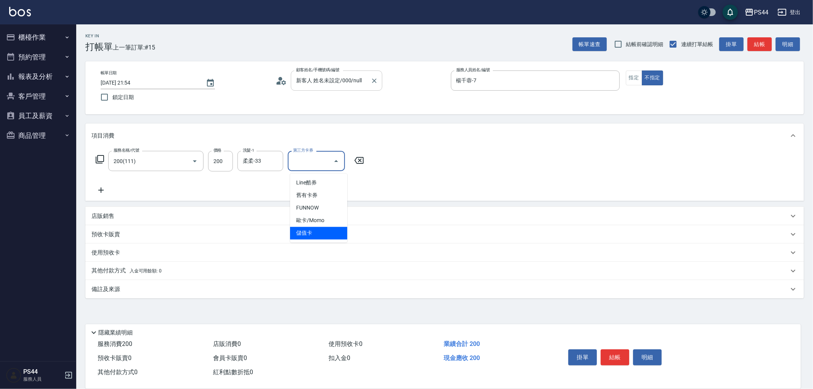
type input "儲值卡"
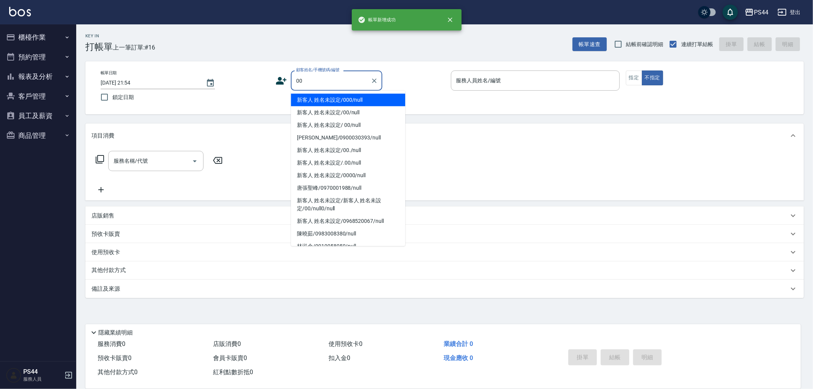
type input "新客人 姓名未設定/000/null"
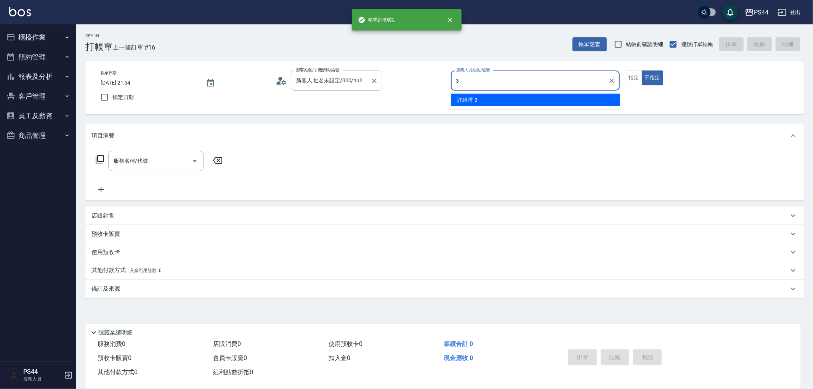
type input "許維哲-3"
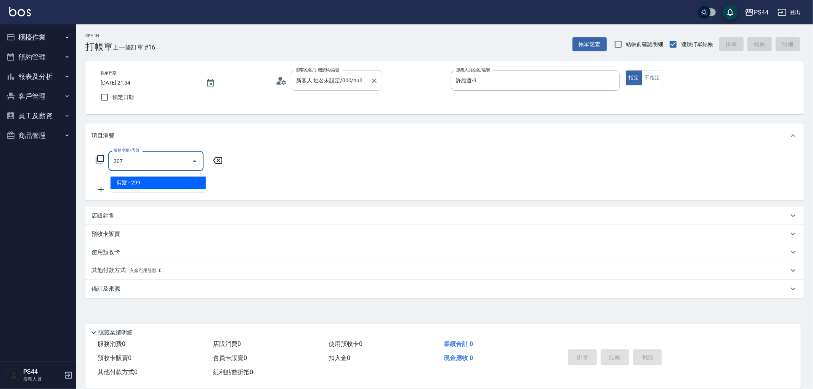
type input "剪髮(307)"
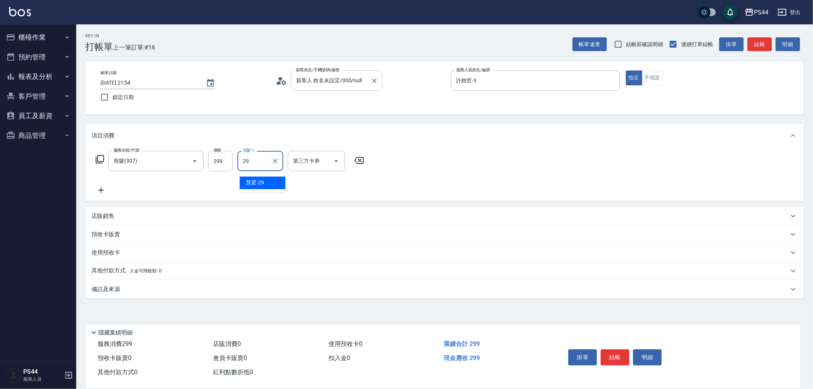
type input "慧星-29"
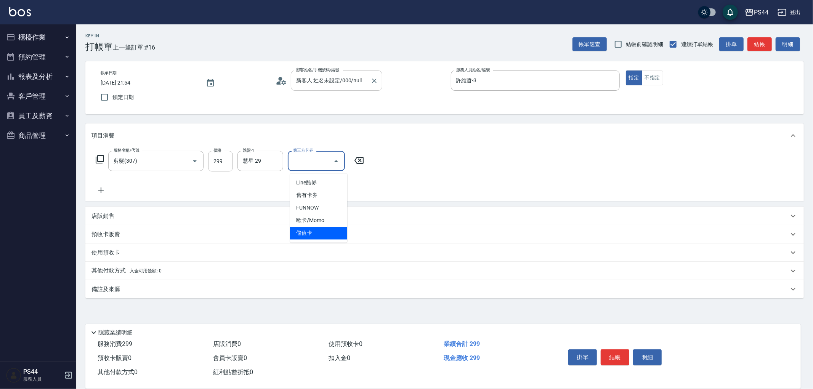
type input "儲值卡"
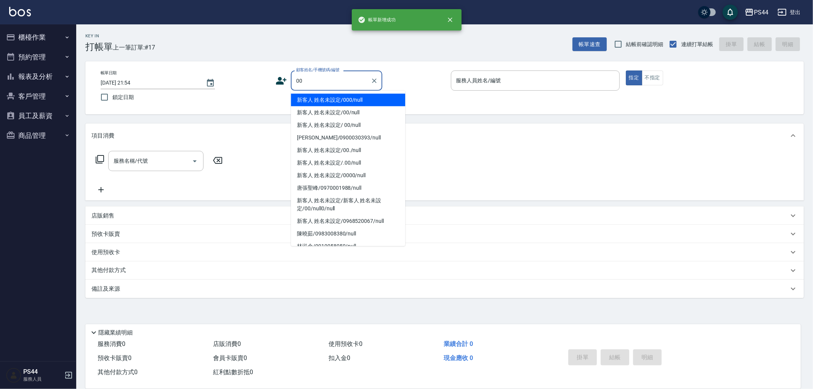
type input "新客人 姓名未設定/000/null"
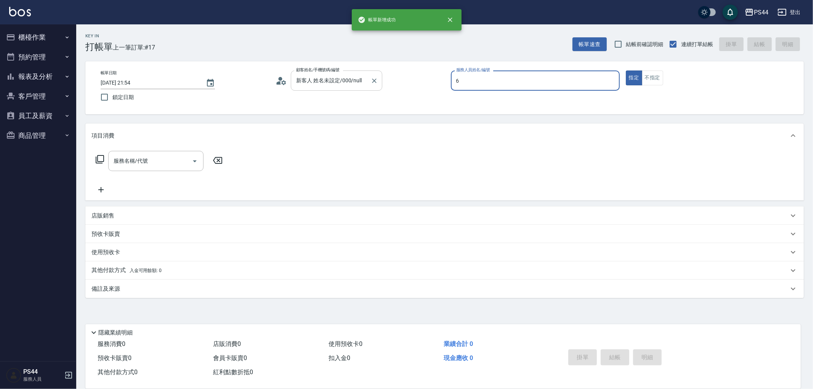
type input "kAYDEN-6"
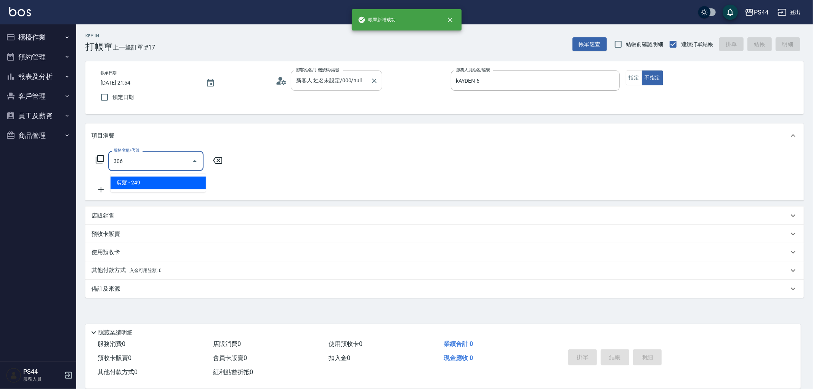
type input "剪髮(306)"
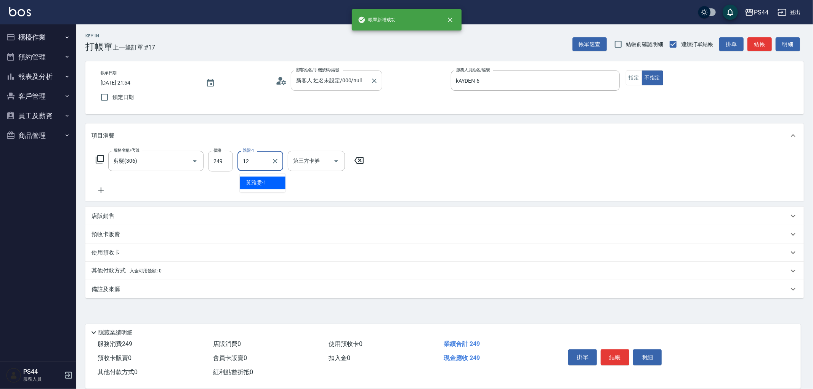
type input "[PERSON_NAME]-12"
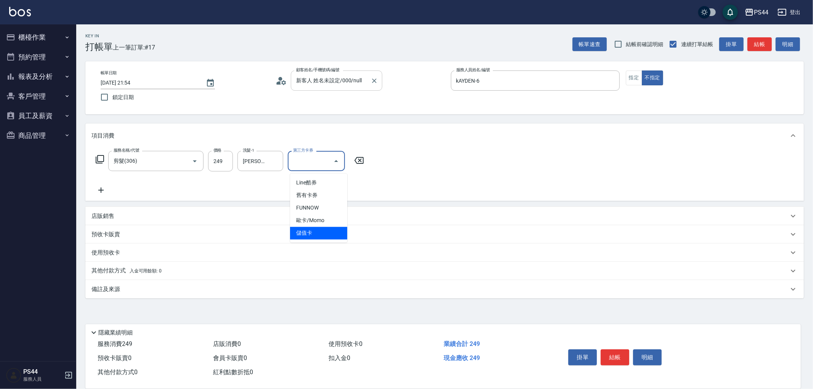
type input "儲值卡"
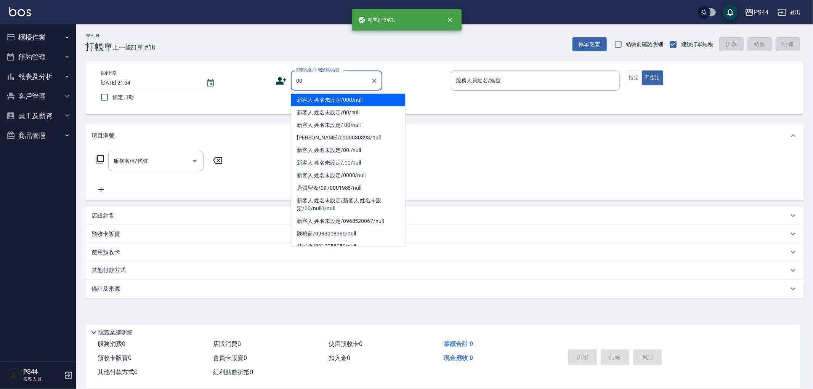
type input "新客人 姓名未設定/000/null"
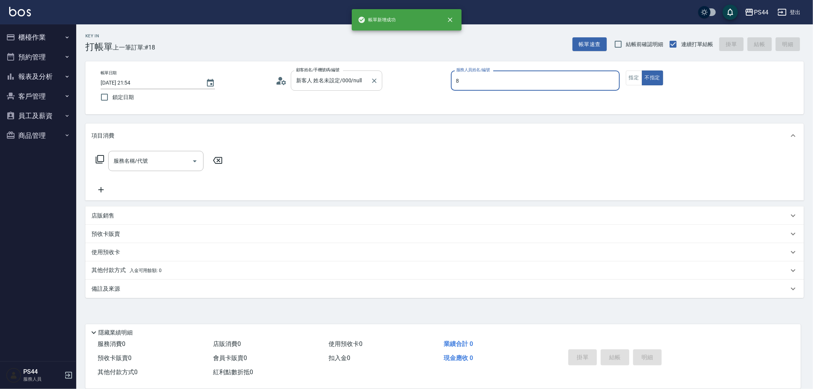
type input "張柏芝-8"
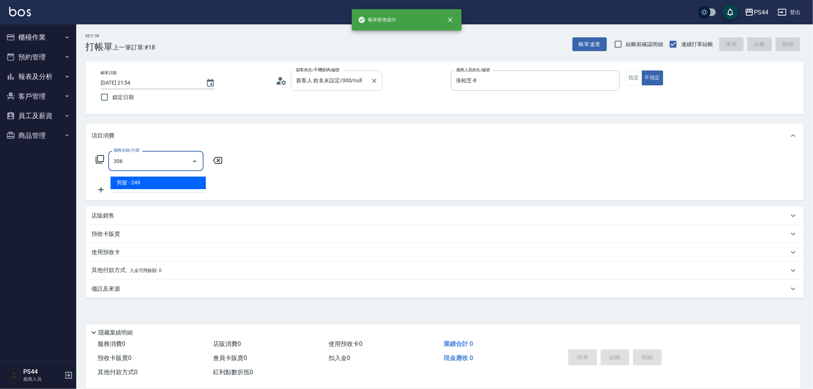
type input "剪髮(306)"
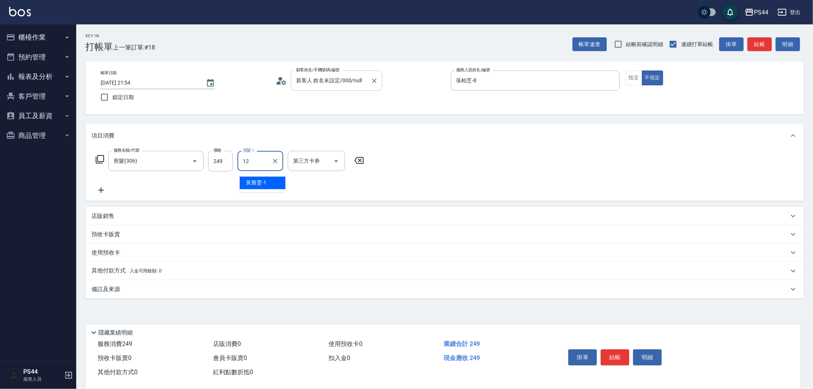
type input "[PERSON_NAME]-12"
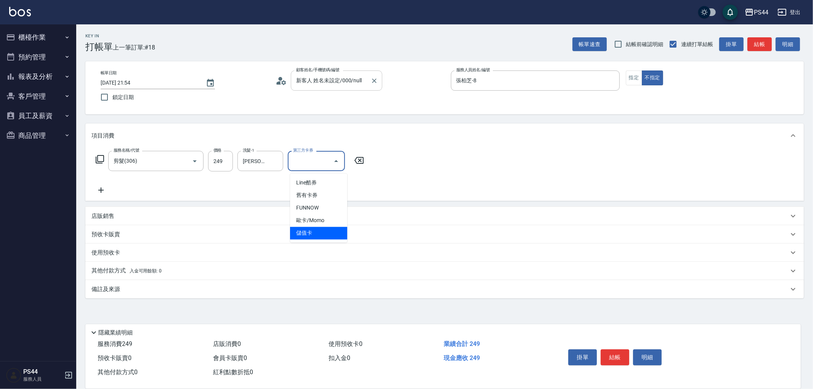
type input "儲值卡"
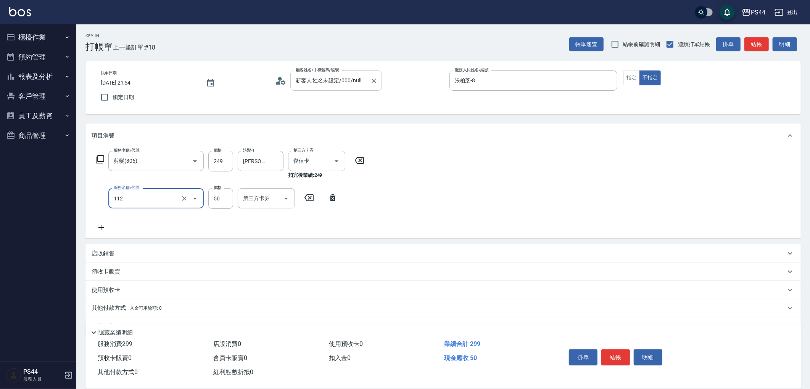
type input "精油50(112)"
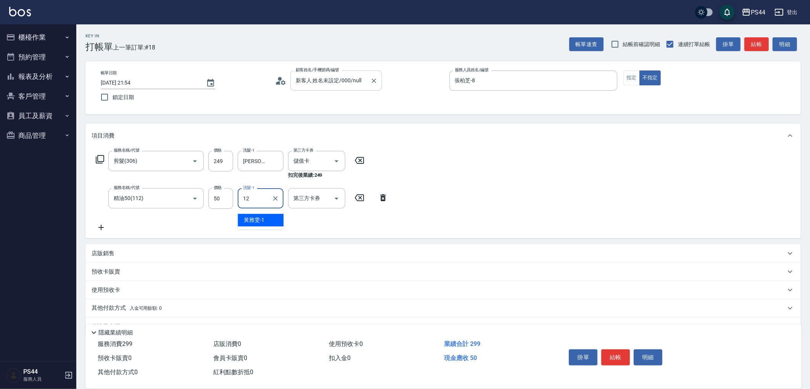
type input "[PERSON_NAME]-12"
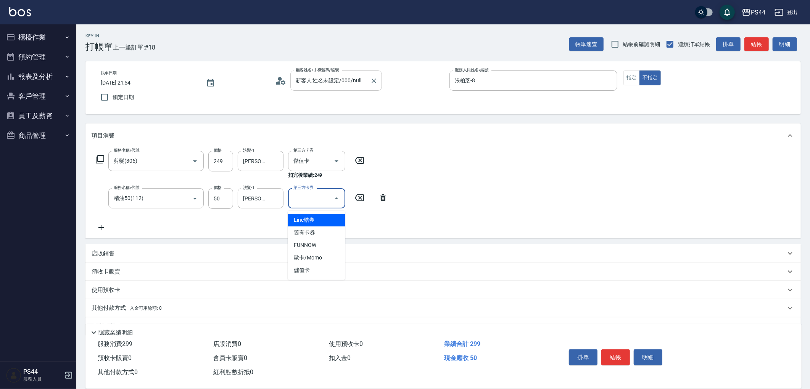
type input "儲值卡"
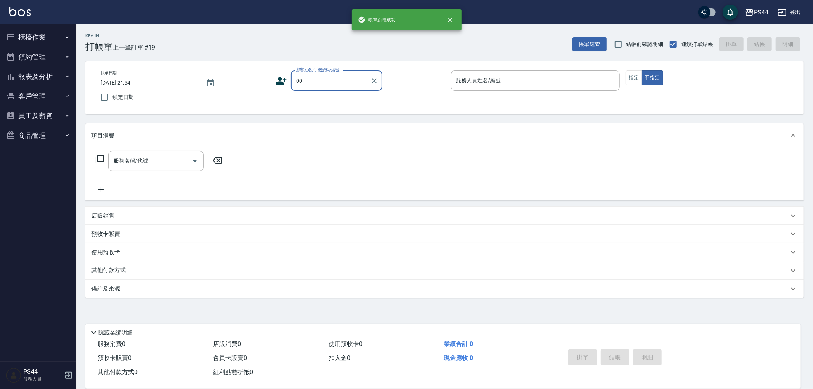
type input "新客人 姓名未設定/000/null"
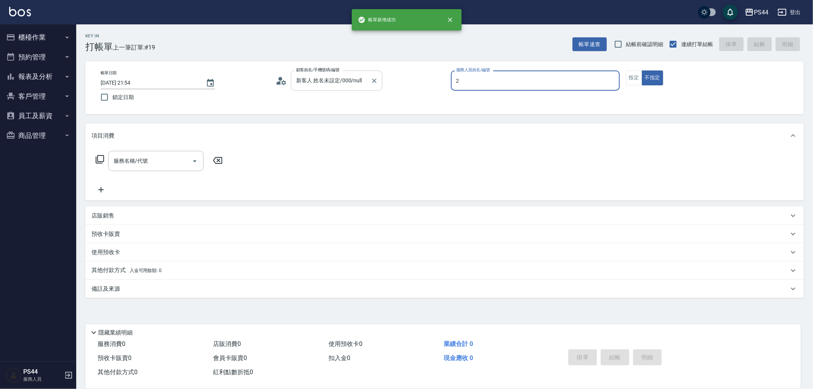
type input "Mars-2"
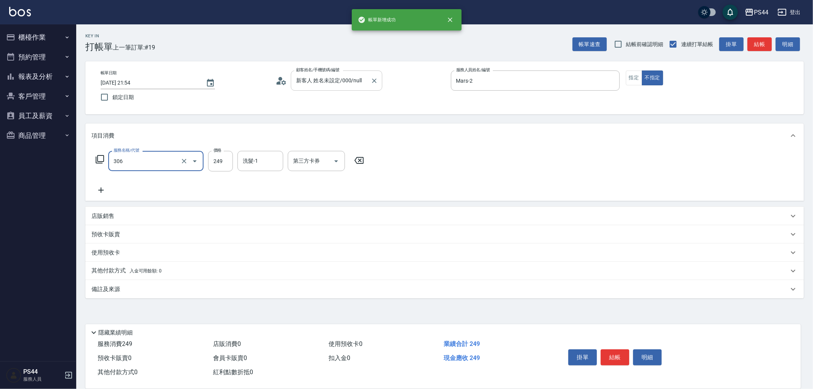
type input "剪髮(306)"
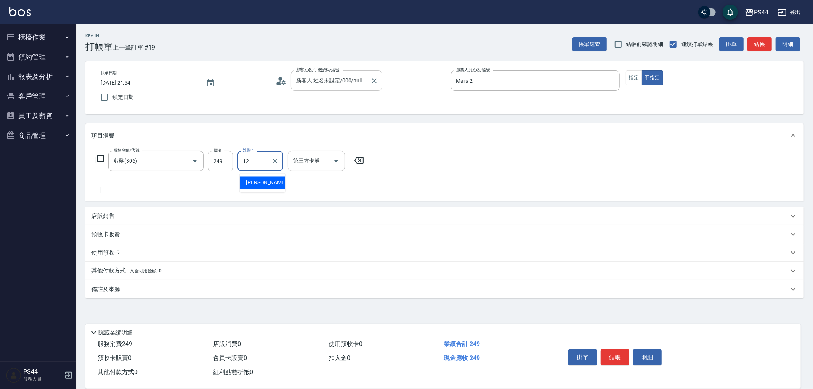
type input "[PERSON_NAME]-12"
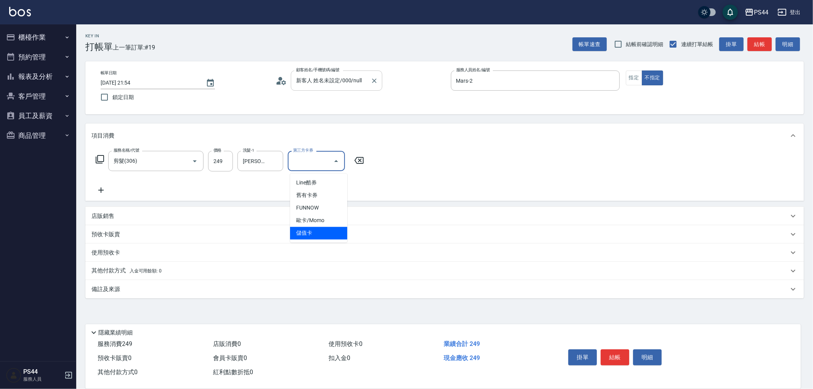
type input "儲值卡"
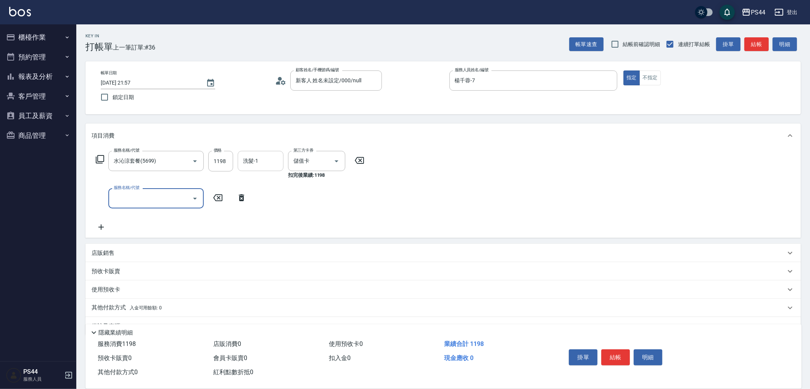
click at [262, 164] on input "洗髮-1" at bounding box center [260, 160] width 39 height 13
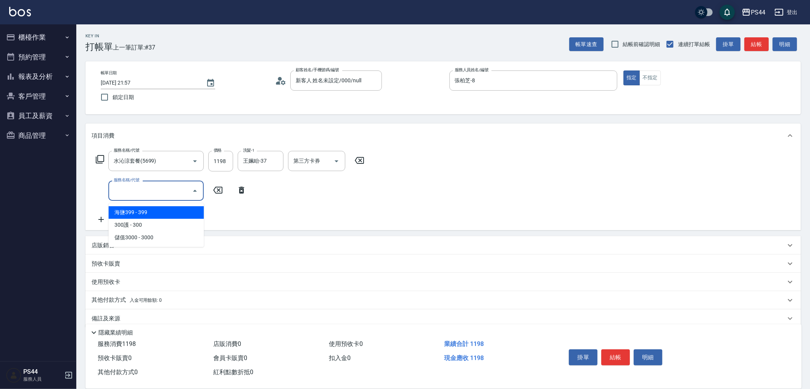
click at [327, 207] on div "服務名稱/代號 水沁涼套餐(5699) 服務名稱/代號 價格 1198 價格 洗髮-1 王姵眙-37 洗髮-1 第三方卡券 第三方卡券 服務名稱/代號 服務名…" at bounding box center [230, 187] width 277 height 73
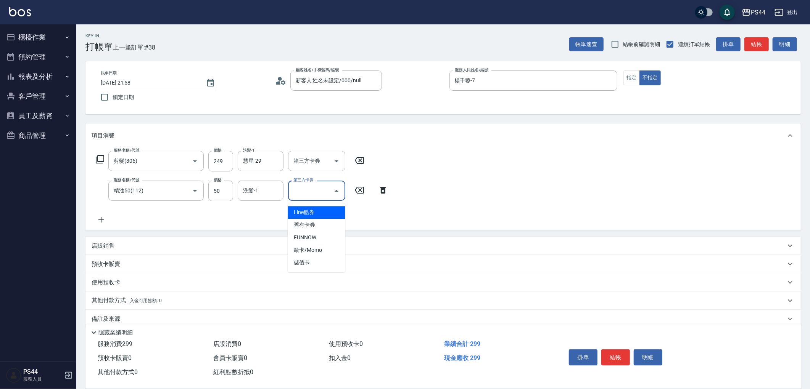
drag, startPoint x: 244, startPoint y: 190, endPoint x: 343, endPoint y: 188, distance: 99.2
click at [252, 190] on div "洗髮-1 洗髮-1" at bounding box center [261, 191] width 46 height 20
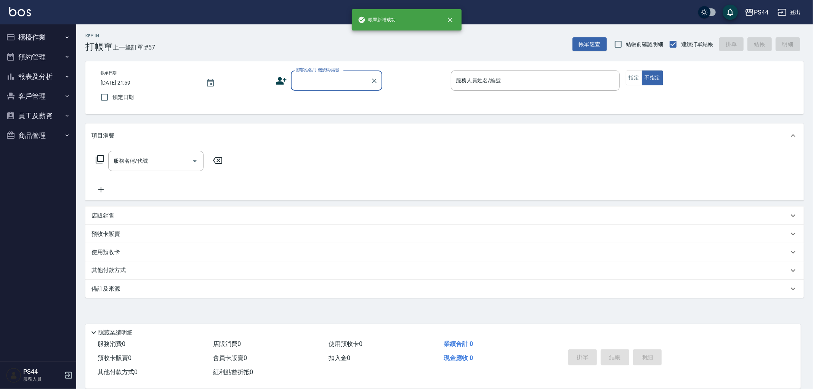
drag, startPoint x: 46, startPoint y: 56, endPoint x: 46, endPoint y: 62, distance: 6.1
click at [46, 56] on button "預約管理" at bounding box center [38, 57] width 70 height 20
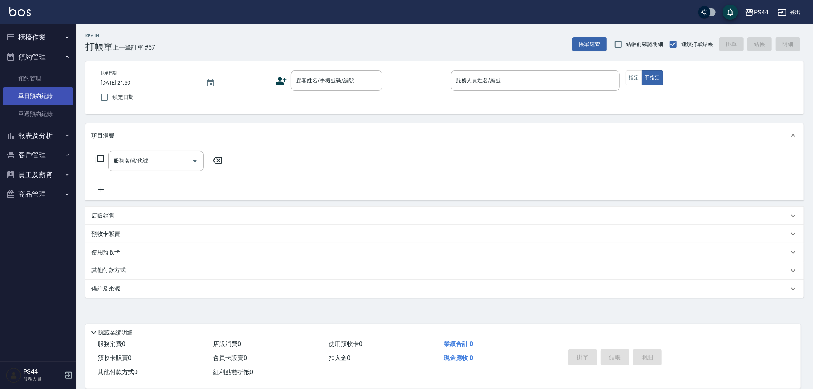
click at [45, 89] on link "單日預約紀錄" at bounding box center [38, 96] width 70 height 18
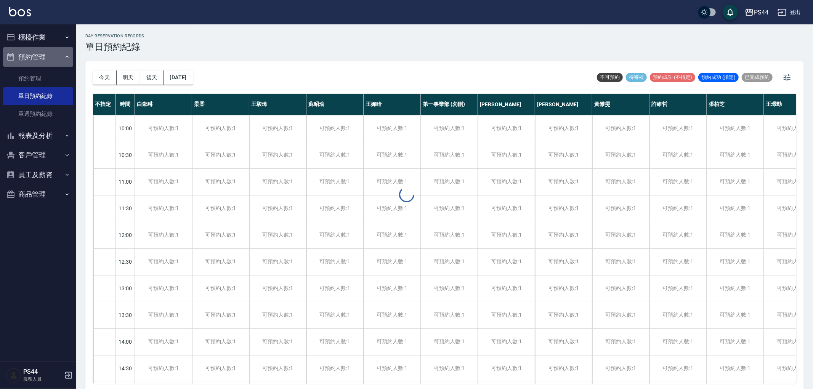
click at [48, 59] on button "預約管理" at bounding box center [38, 57] width 70 height 20
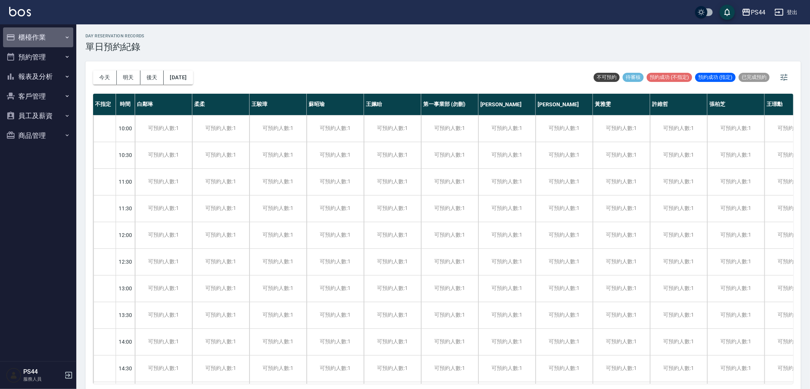
click at [46, 37] on button "櫃檯作業" at bounding box center [38, 37] width 70 height 20
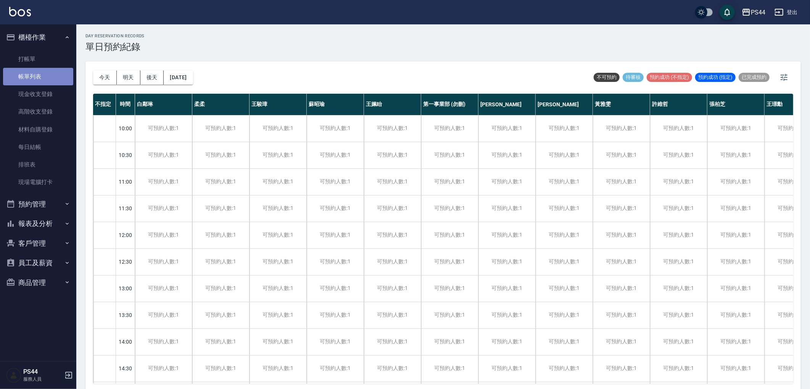
click at [32, 78] on link "帳單列表" at bounding box center [38, 77] width 70 height 18
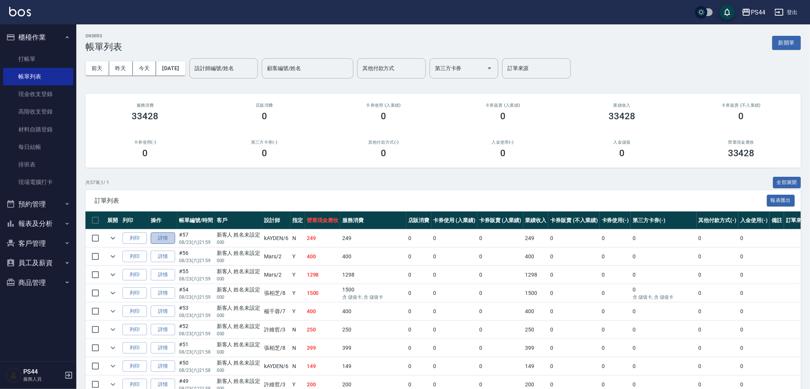
click at [156, 244] on link "詳情" at bounding box center [163, 239] width 24 height 12
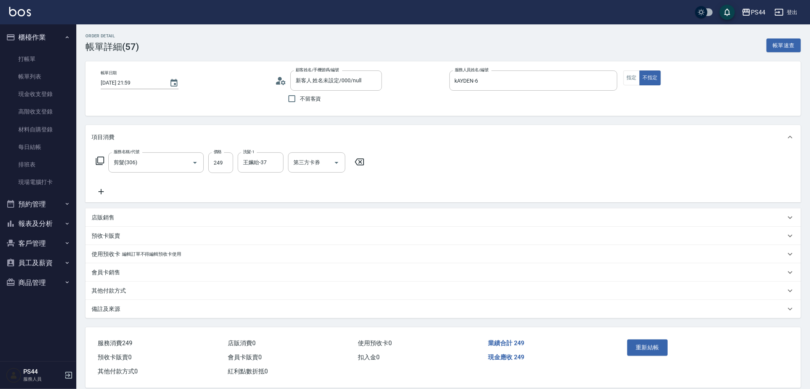
click at [107, 196] on icon at bounding box center [101, 191] width 19 height 9
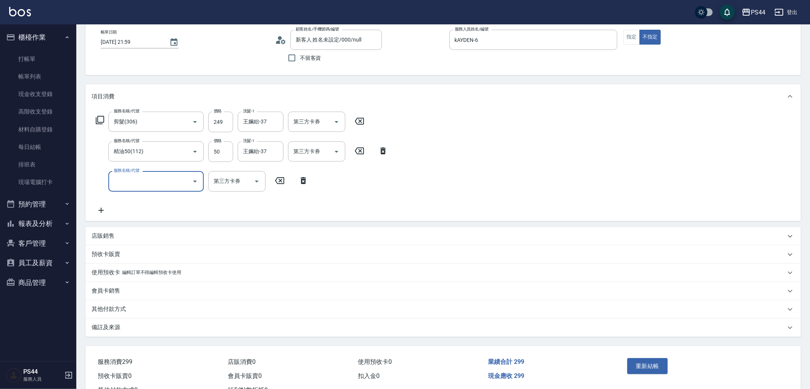
scroll to position [81, 0]
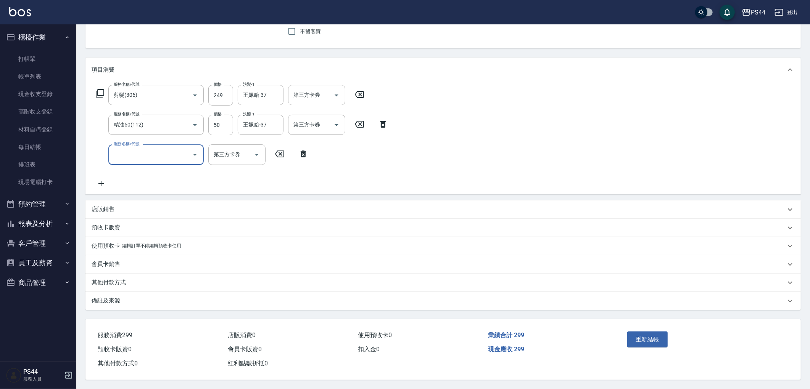
click at [658, 333] on button "重新結帳" at bounding box center [647, 340] width 40 height 16
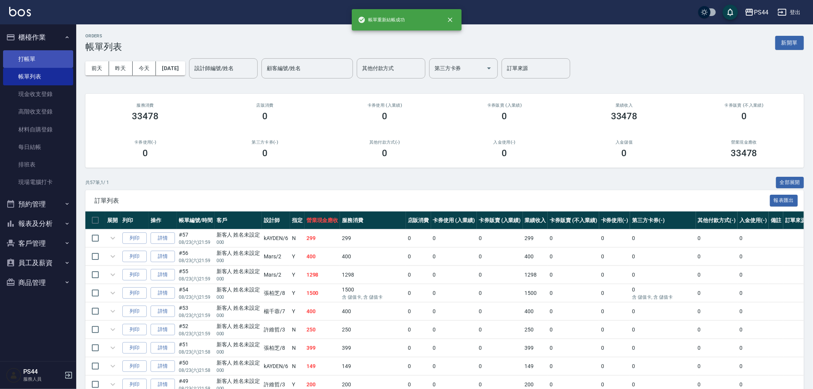
click at [32, 54] on link "打帳單" at bounding box center [38, 59] width 70 height 18
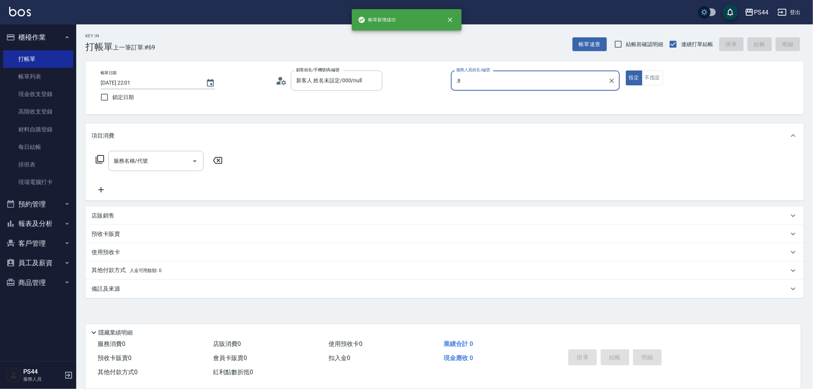
click at [626, 71] on button "指定" at bounding box center [634, 78] width 16 height 15
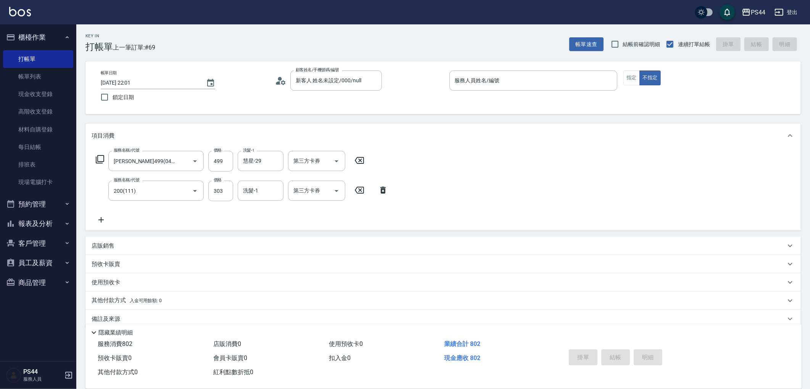
drag, startPoint x: 389, startPoint y: 194, endPoint x: 434, endPoint y: 162, distance: 55.4
click at [389, 193] on icon at bounding box center [382, 190] width 19 height 9
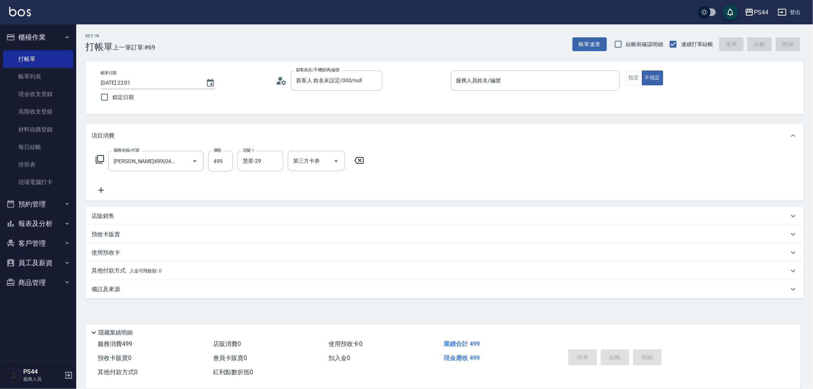
click at [437, 161] on div "服務名稱/代號 [PERSON_NAME]499(0499) 服務名稱/代號 價格 499 價格 洗髮-1 慧星-29 洗髮-1 第三方卡券 第三方卡券" at bounding box center [444, 174] width 719 height 53
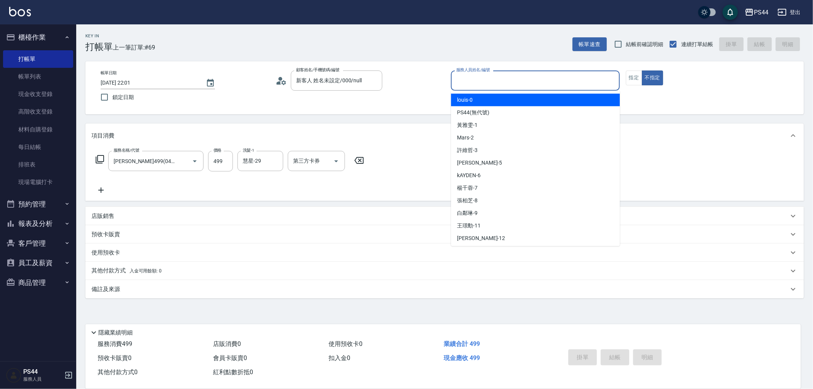
drag, startPoint x: 553, startPoint y: 85, endPoint x: 760, endPoint y: 14, distance: 219.0
click at [554, 85] on input "服務人員姓名/編號" at bounding box center [536, 80] width 162 height 13
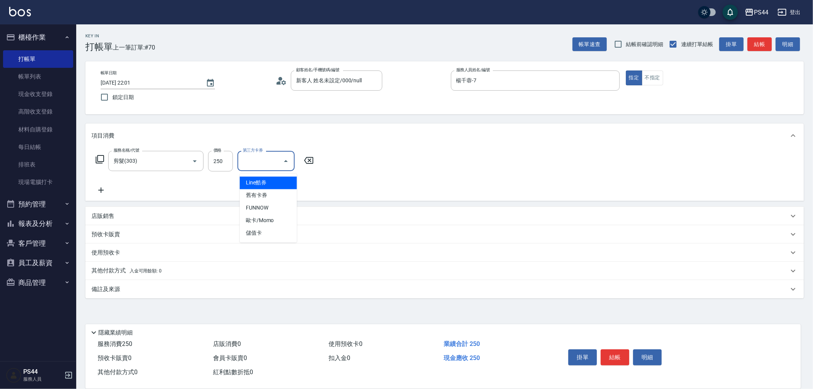
drag, startPoint x: 382, startPoint y: 150, endPoint x: 227, endPoint y: 187, distance: 158.7
click at [381, 151] on div "服務名稱/代號 剪髮(303) 服務名稱/代號 價格 250 價格 第三方卡券 第三方卡券" at bounding box center [444, 174] width 719 height 53
click at [105, 195] on icon at bounding box center [101, 190] width 19 height 9
click at [214, 162] on input "55" at bounding box center [220, 161] width 25 height 21
click at [255, 158] on div "洗髮-1 洗髮-1" at bounding box center [261, 161] width 46 height 20
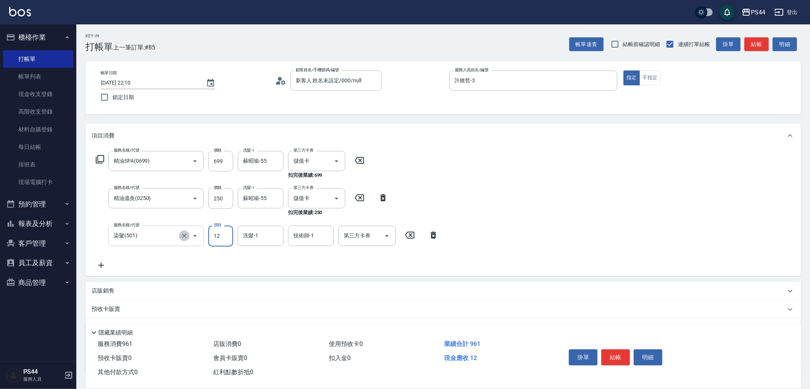
click at [180, 239] on icon "Clear" at bounding box center [184, 236] width 8 height 8
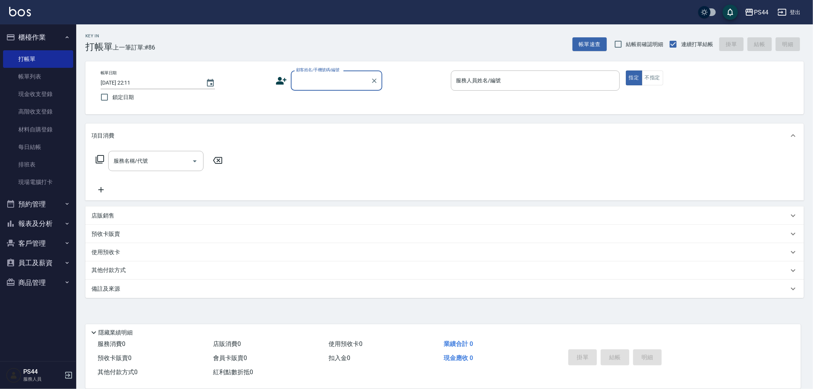
click at [44, 218] on button "報表及分析" at bounding box center [38, 224] width 70 height 20
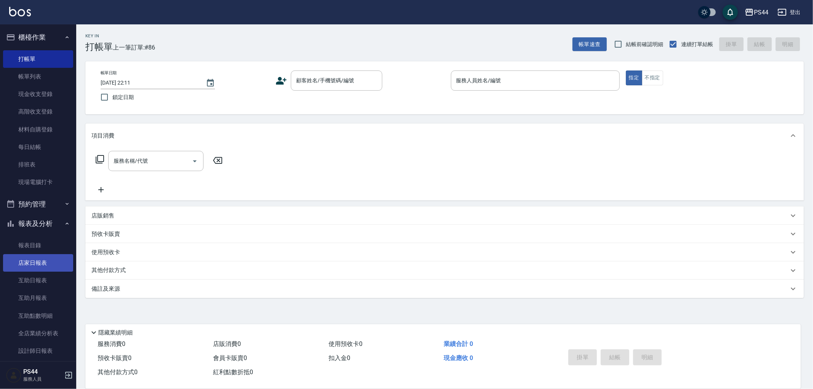
click at [50, 262] on link "店家日報表" at bounding box center [38, 263] width 70 height 18
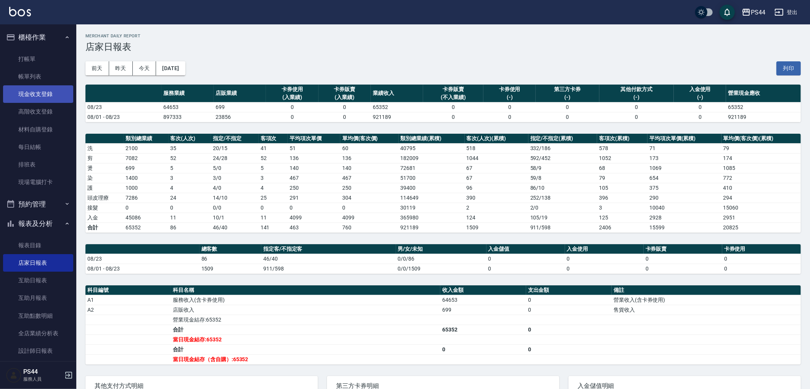
click at [24, 100] on link "現金收支登錄" at bounding box center [38, 94] width 70 height 18
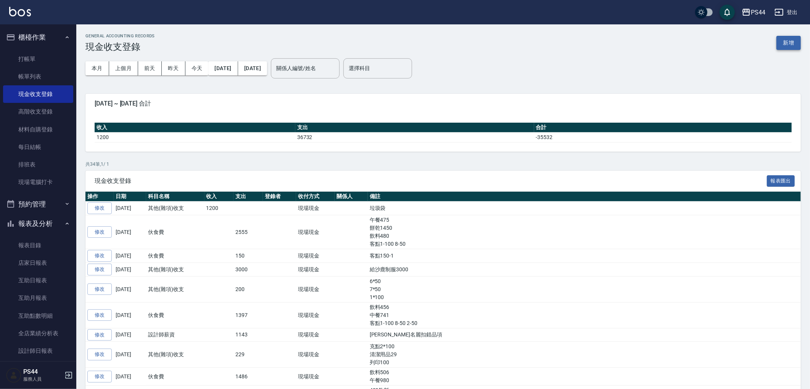
click at [792, 41] on button "新增" at bounding box center [788, 43] width 24 height 14
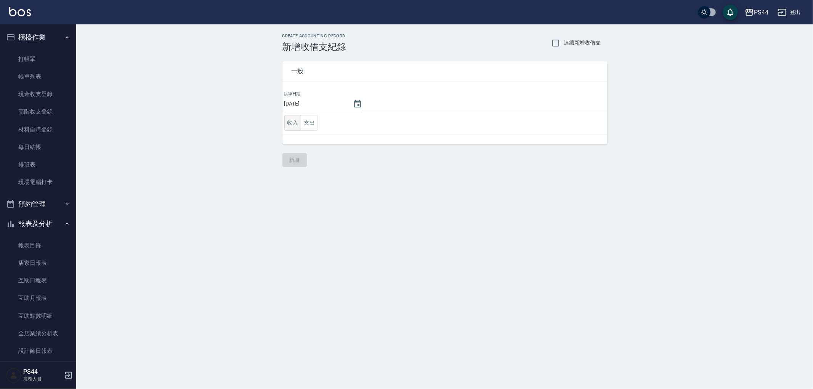
click at [300, 121] on button "收入" at bounding box center [292, 123] width 17 height 16
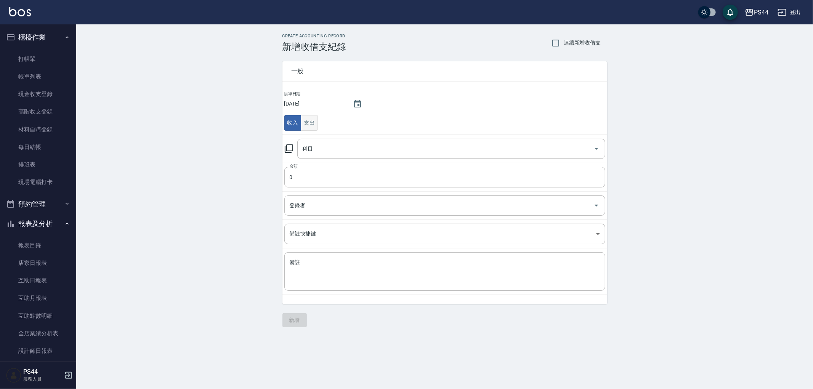
click at [309, 121] on button "支出" at bounding box center [309, 123] width 17 height 16
click at [337, 146] on input "科目" at bounding box center [446, 148] width 290 height 13
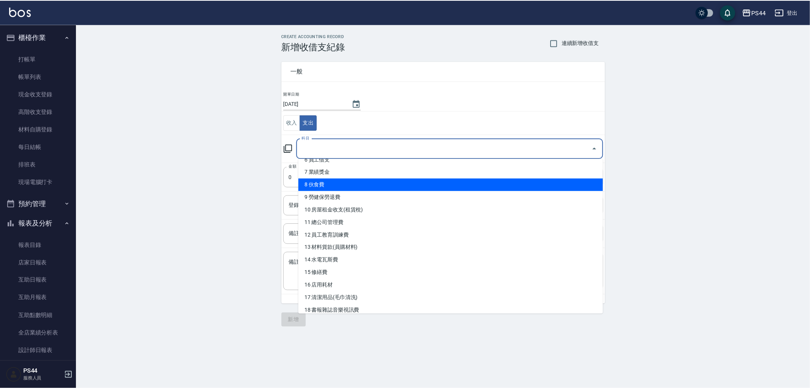
scroll to position [85, 0]
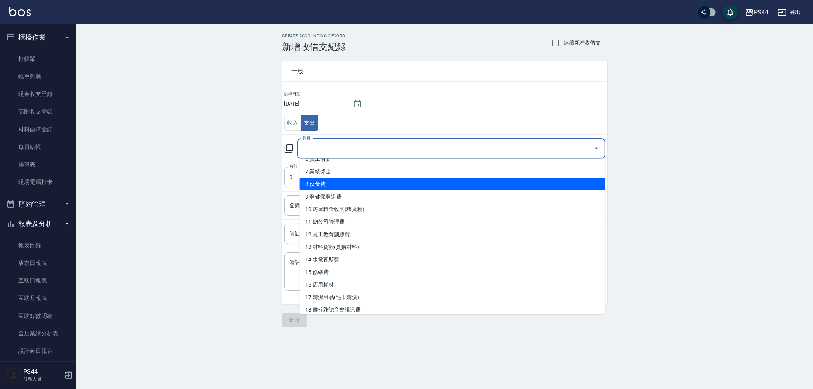
click at [333, 186] on li "8 伙食費" at bounding box center [453, 184] width 306 height 13
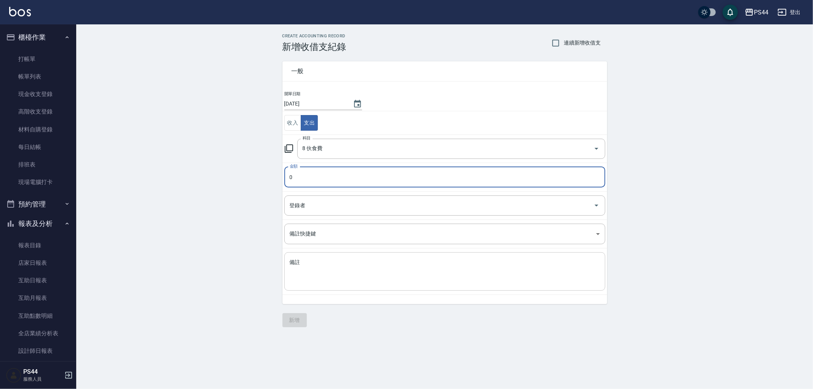
click at [327, 279] on textarea "備註" at bounding box center [445, 272] width 310 height 26
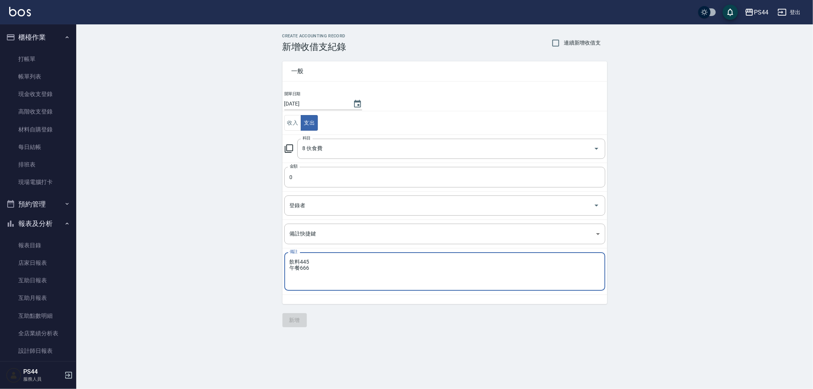
click at [364, 269] on textarea "飲料445 午餐666" at bounding box center [445, 272] width 310 height 26
click at [364, 276] on textarea "飲料445 午餐766" at bounding box center [445, 272] width 310 height 26
click at [330, 178] on input "0" at bounding box center [444, 177] width 321 height 21
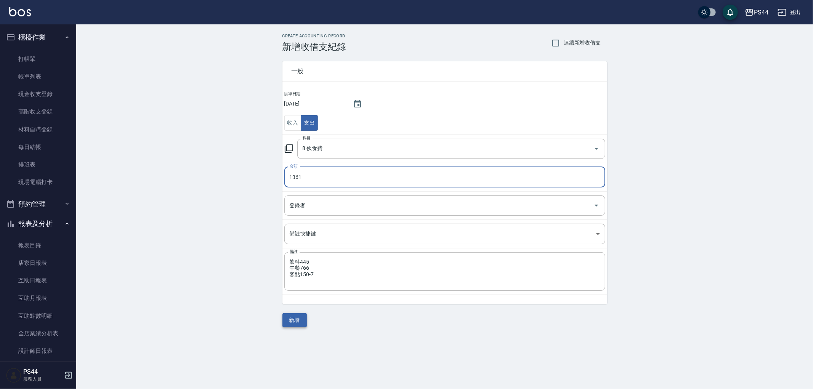
click at [302, 323] on button "新增" at bounding box center [295, 320] width 24 height 14
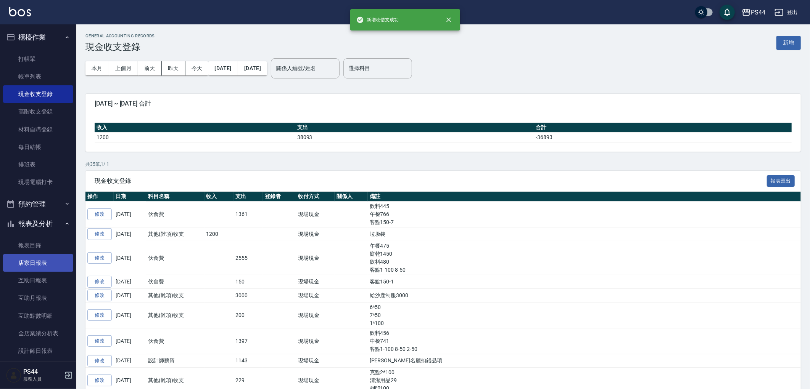
click at [10, 256] on link "店家日報表" at bounding box center [38, 263] width 70 height 18
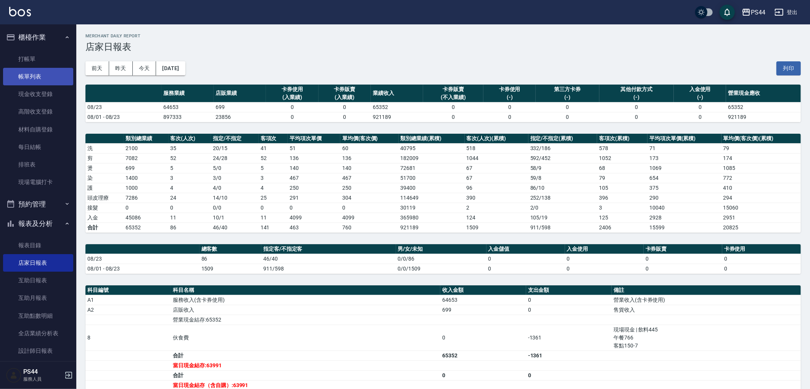
click at [15, 69] on link "帳單列表" at bounding box center [38, 77] width 70 height 18
click at [37, 74] on link "帳單列表" at bounding box center [38, 77] width 70 height 18
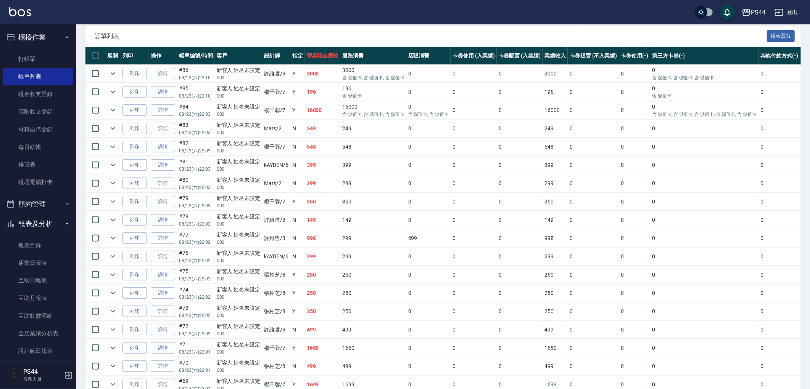
scroll to position [161, 0]
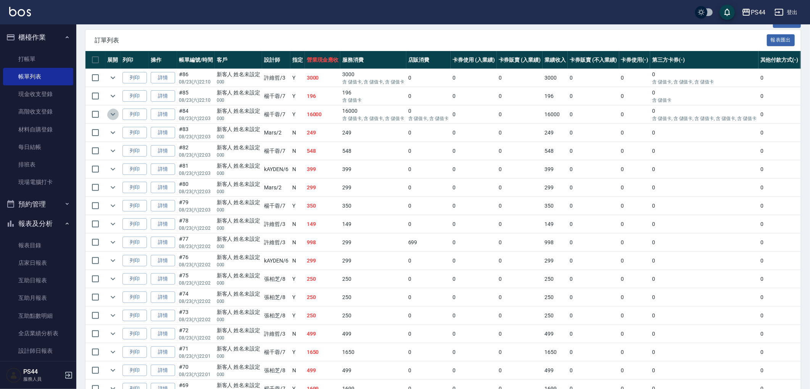
click at [117, 119] on icon "expand row" at bounding box center [112, 114] width 9 height 9
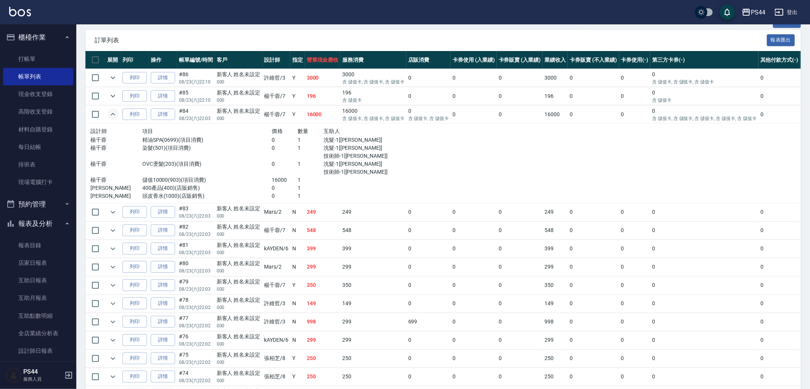
click at [119, 120] on button "expand row" at bounding box center [112, 114] width 11 height 11
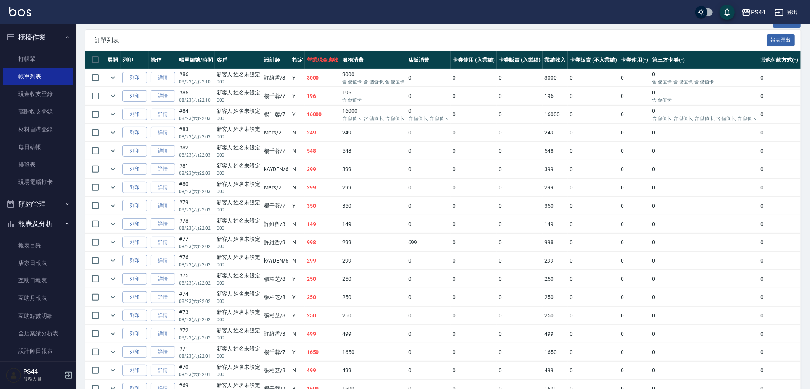
click at [120, 124] on td at bounding box center [112, 115] width 15 height 18
click at [117, 119] on icon "expand row" at bounding box center [112, 114] width 9 height 9
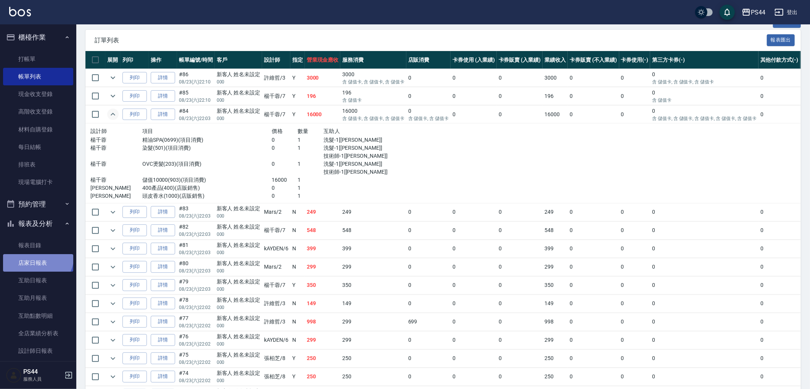
click at [37, 256] on link "店家日報表" at bounding box center [38, 263] width 70 height 18
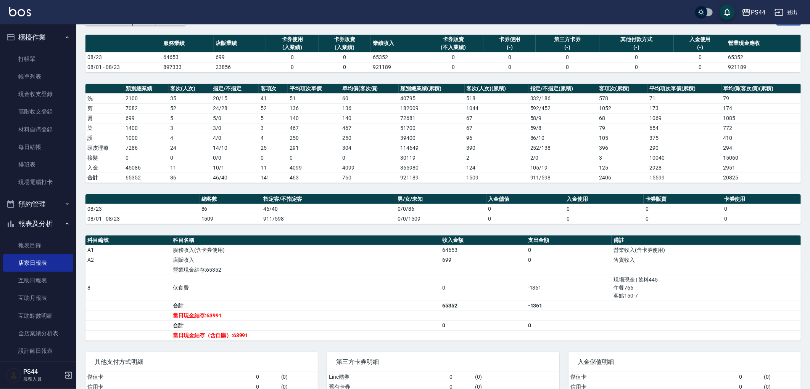
scroll to position [102, 0]
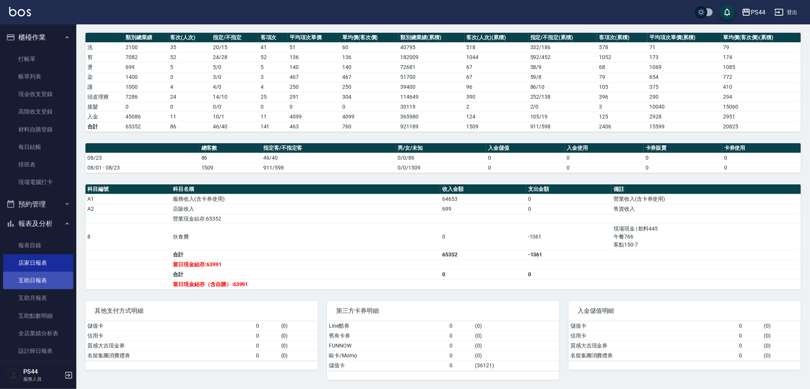
click at [23, 273] on link "互助日報表" at bounding box center [38, 281] width 70 height 18
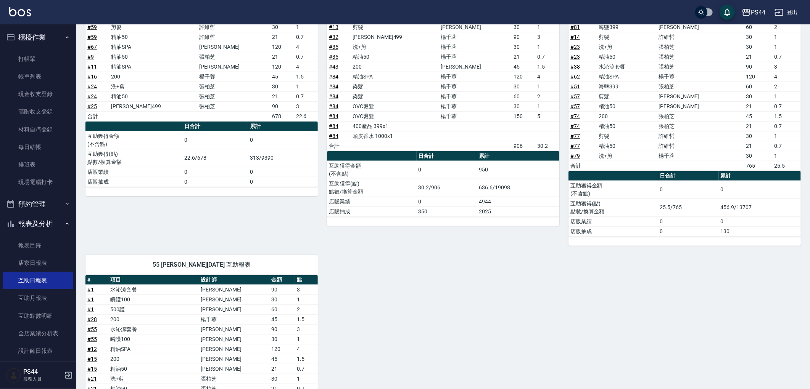
scroll to position [753, 0]
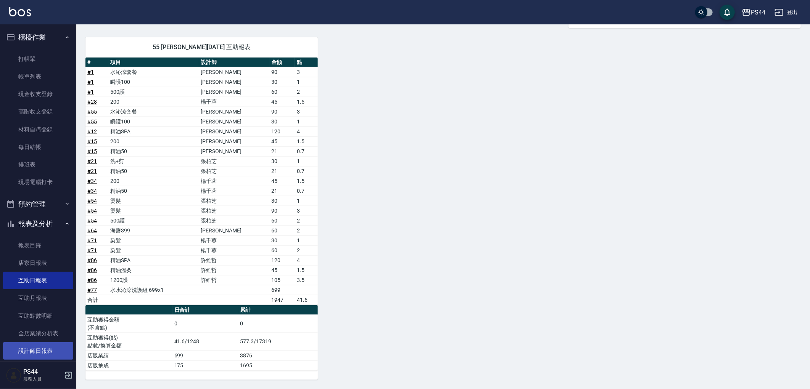
click at [35, 350] on link "設計師日報表" at bounding box center [38, 351] width 70 height 18
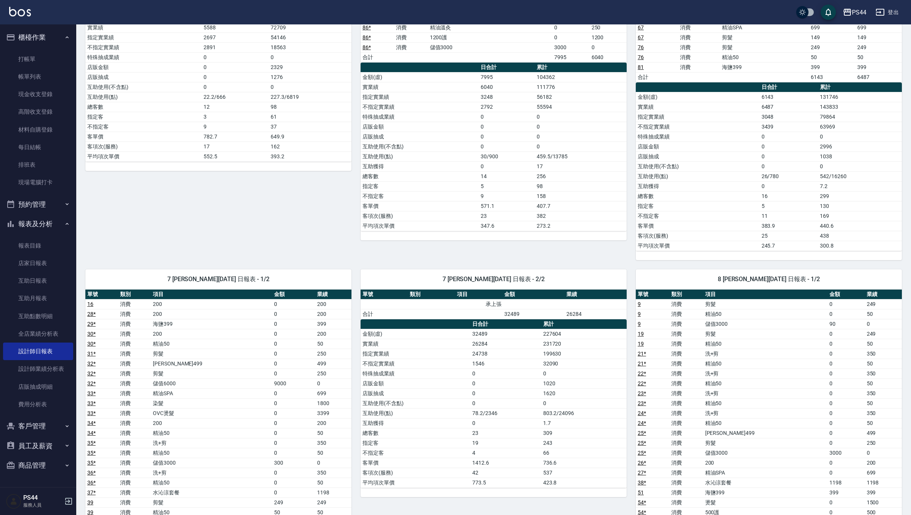
scroll to position [527, 0]
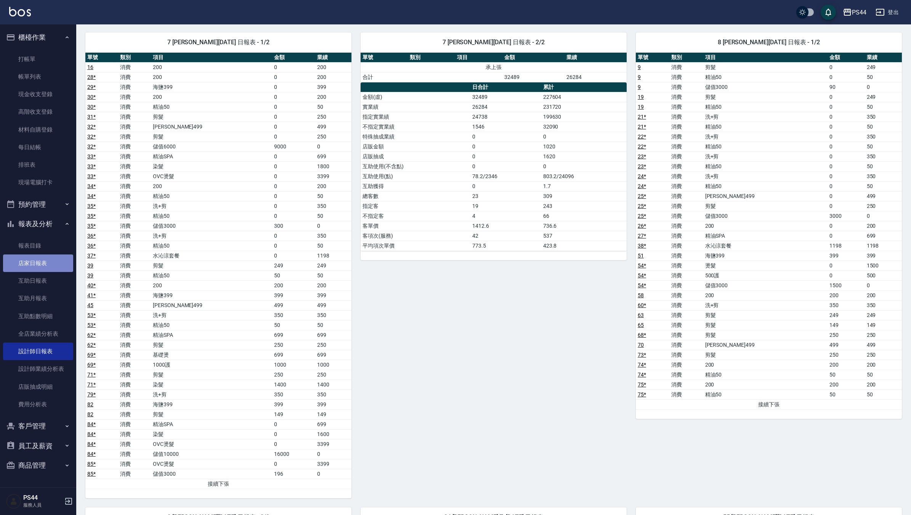
click at [51, 264] on link "店家日報表" at bounding box center [38, 263] width 70 height 18
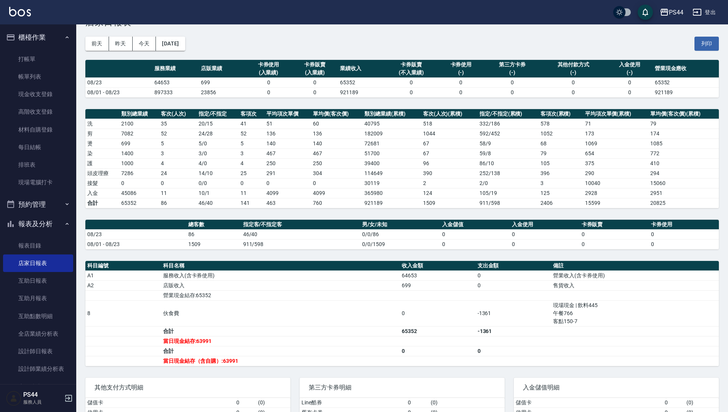
scroll to position [22, 0]
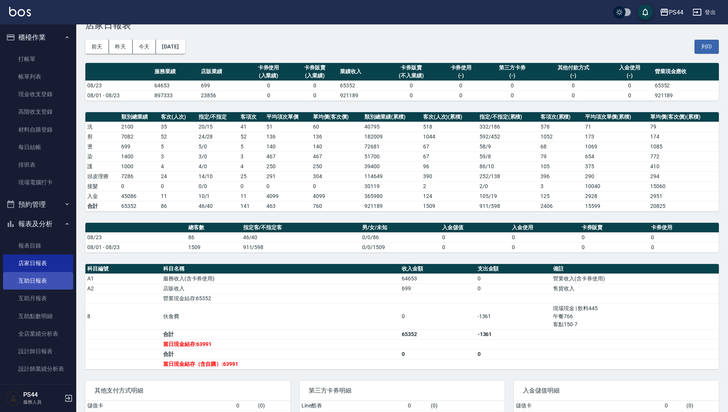
click at [39, 282] on link "互助日報表" at bounding box center [38, 281] width 70 height 18
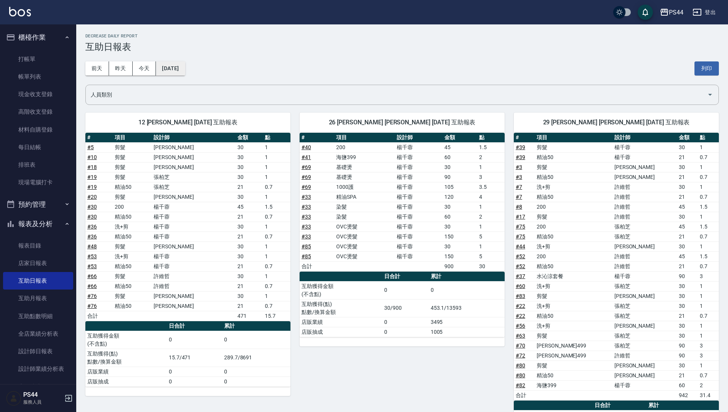
click at [185, 63] on button "[DATE]" at bounding box center [170, 68] width 29 height 14
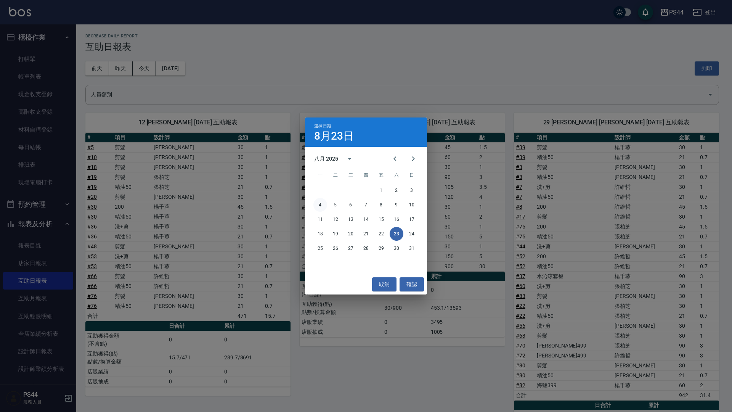
click at [321, 204] on button "4" at bounding box center [320, 205] width 14 height 14
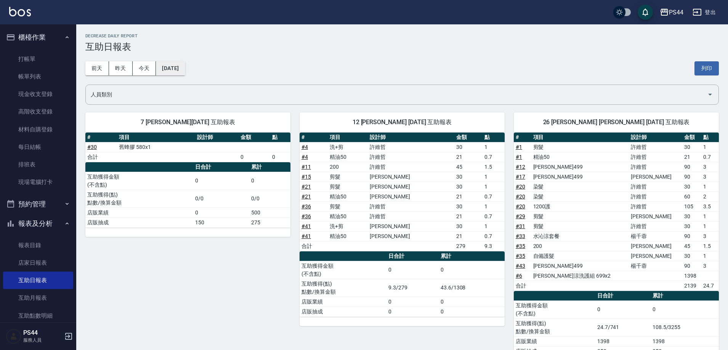
click at [173, 63] on button "[DATE]" at bounding box center [170, 68] width 29 height 14
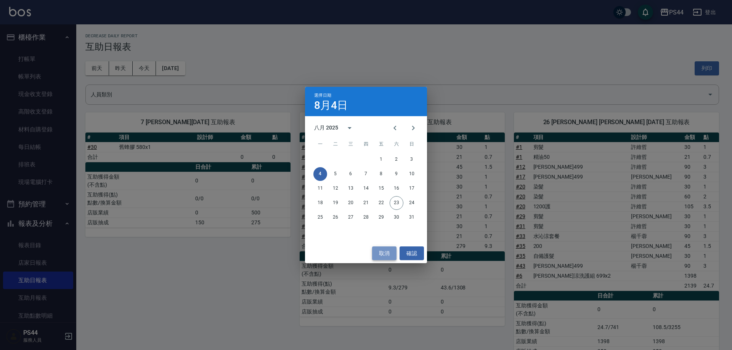
click at [390, 252] on button "取消" at bounding box center [384, 254] width 24 height 14
